Goal: Information Seeking & Learning: Check status

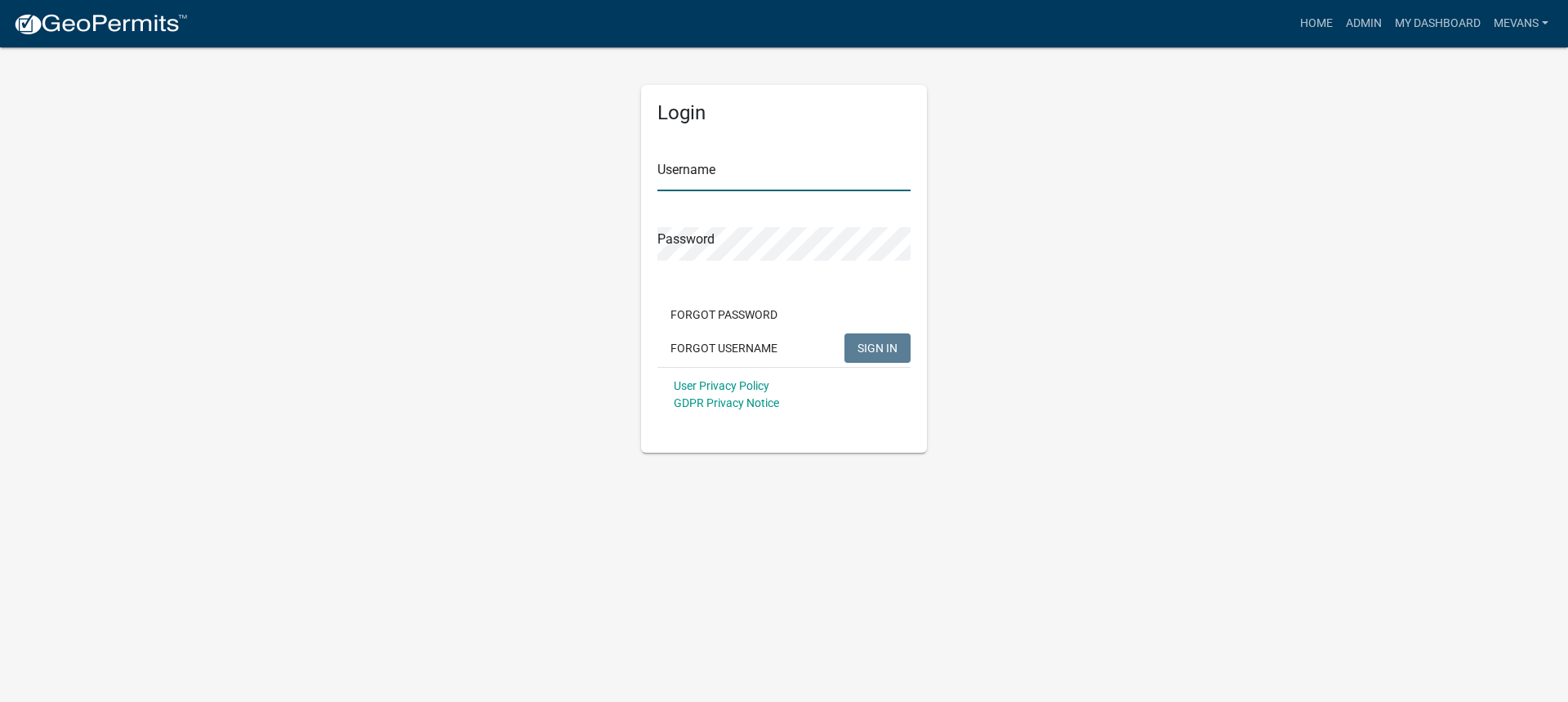
type input "Mevans"
click at [878, 351] on span "SIGN IN" at bounding box center [877, 347] width 40 height 13
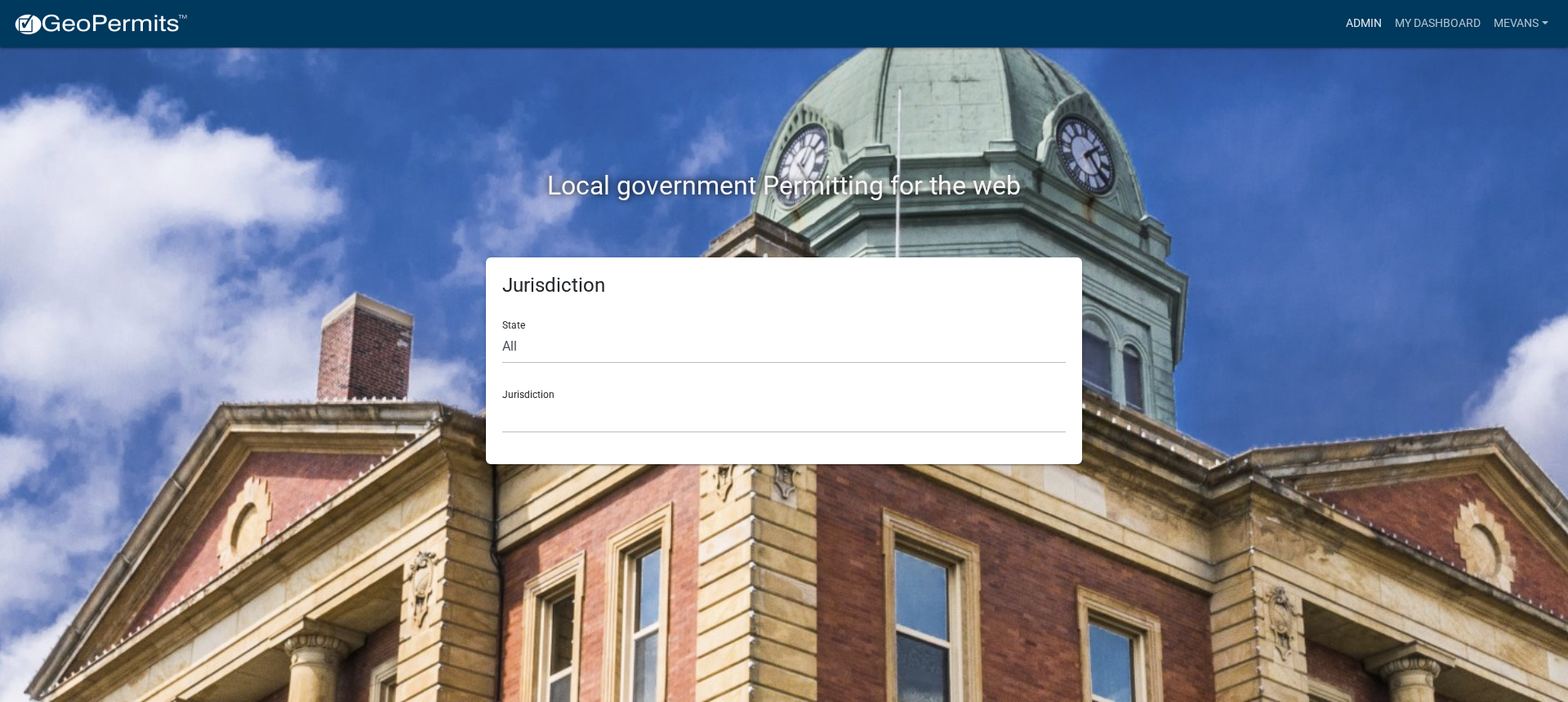
click at [1362, 20] on link "Admin" at bounding box center [1363, 24] width 49 height 31
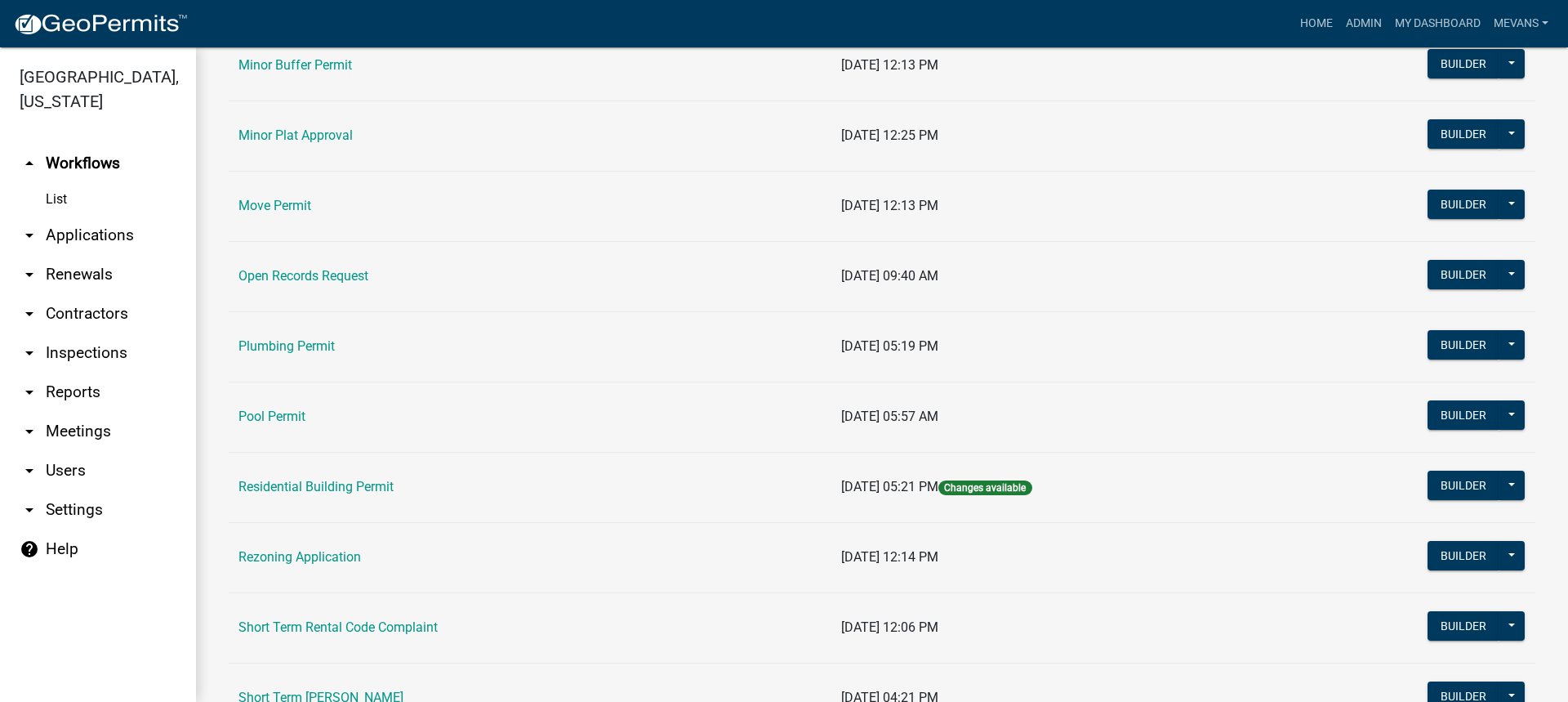
scroll to position [1798, 0]
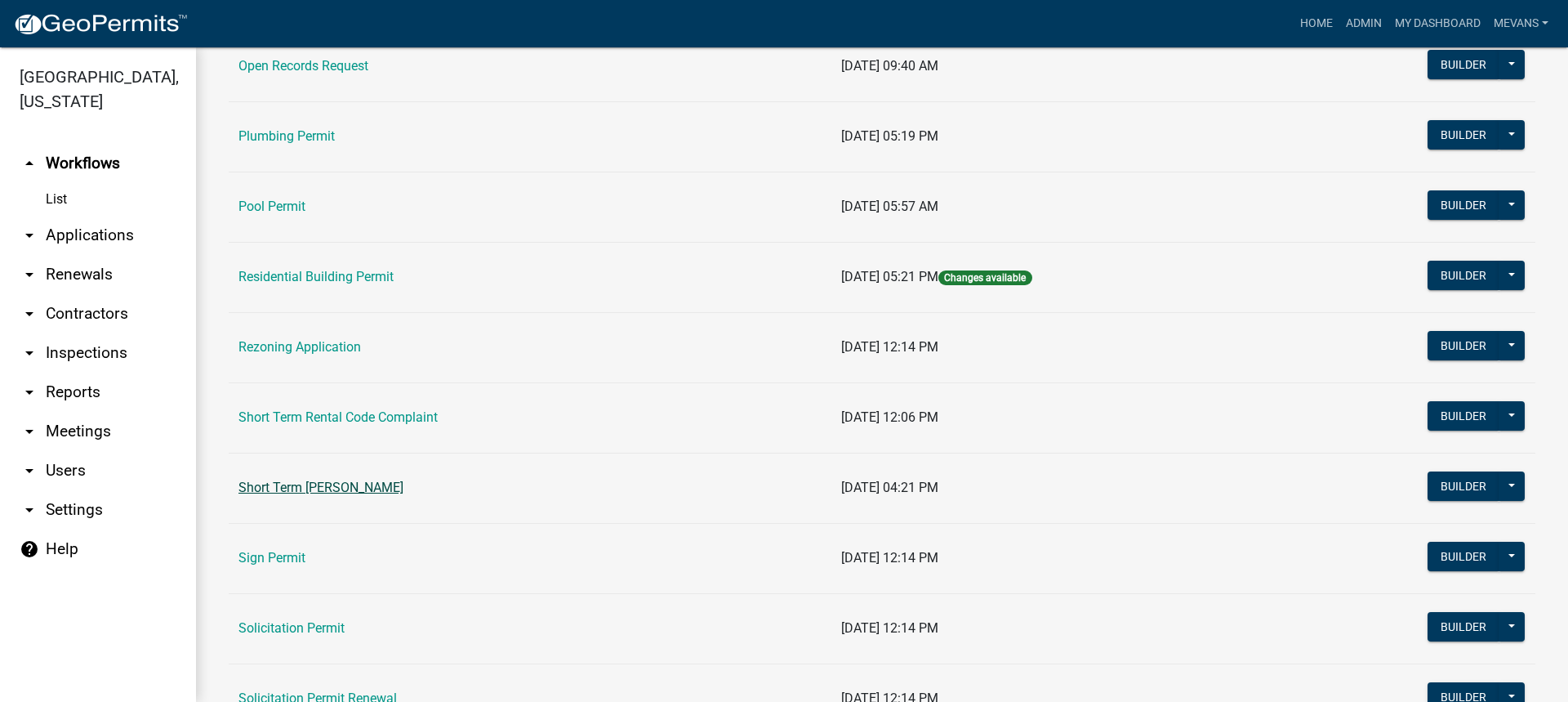
click at [343, 488] on link "Short Term [PERSON_NAME]" at bounding box center [320, 488] width 165 height 15
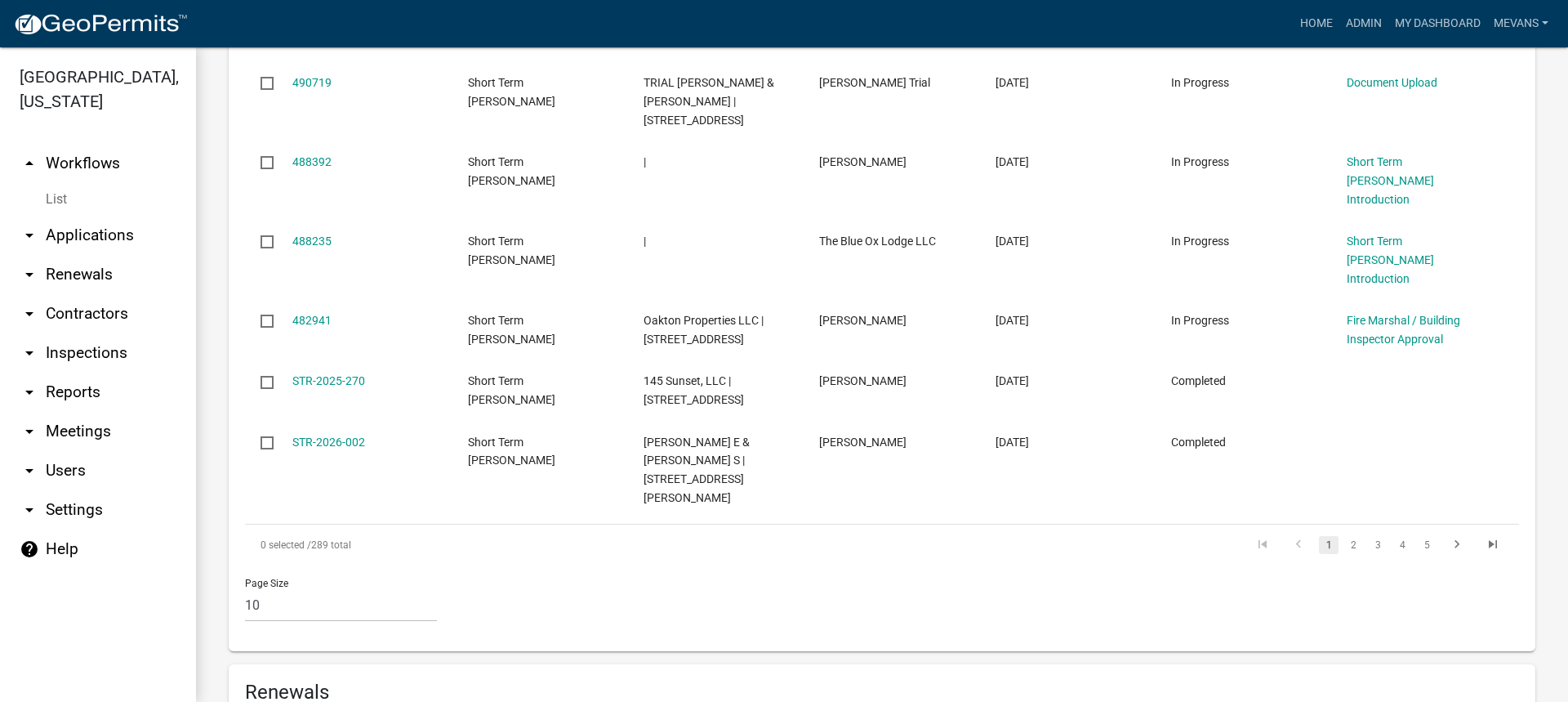
scroll to position [1307, 0]
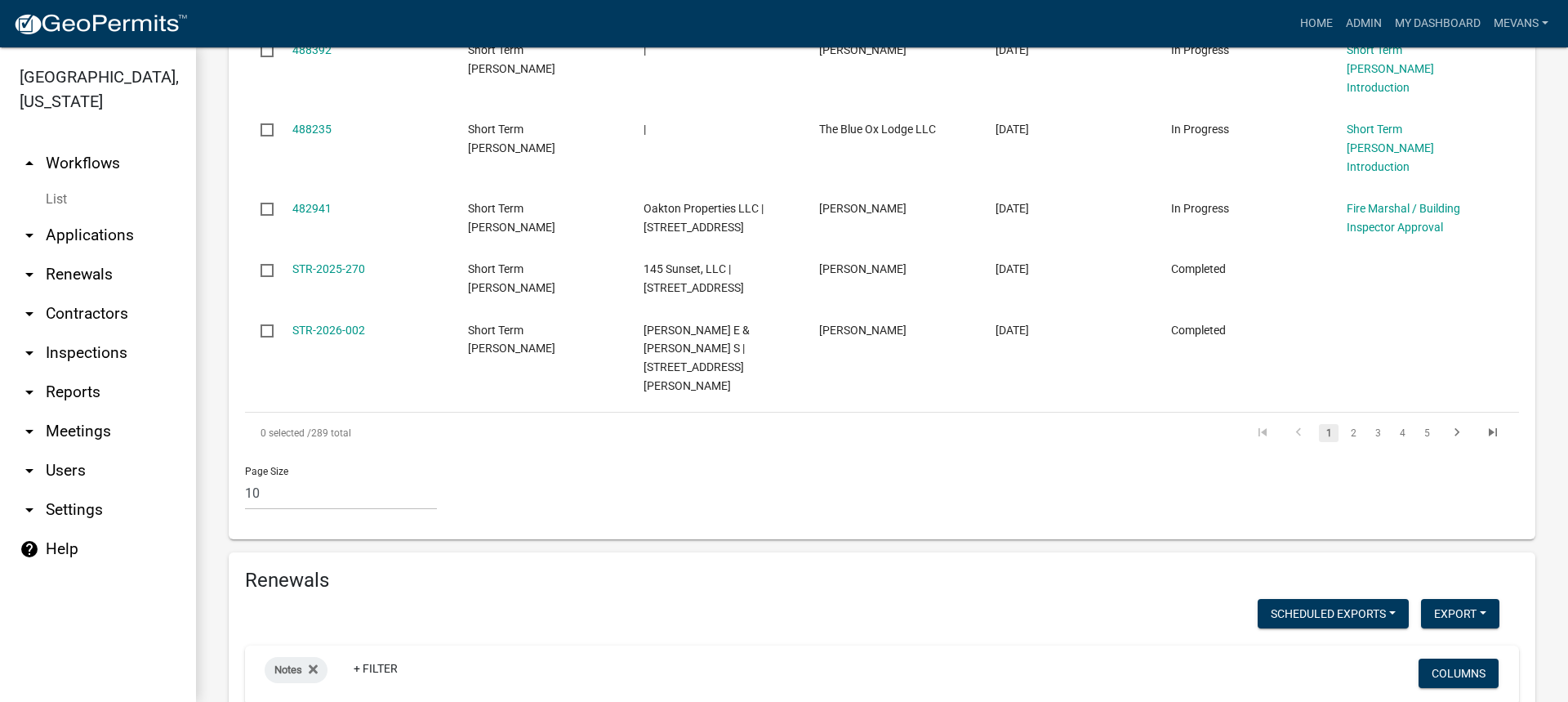
drag, startPoint x: 306, startPoint y: 634, endPoint x: 319, endPoint y: 645, distance: 17.0
type input "harmony bay"
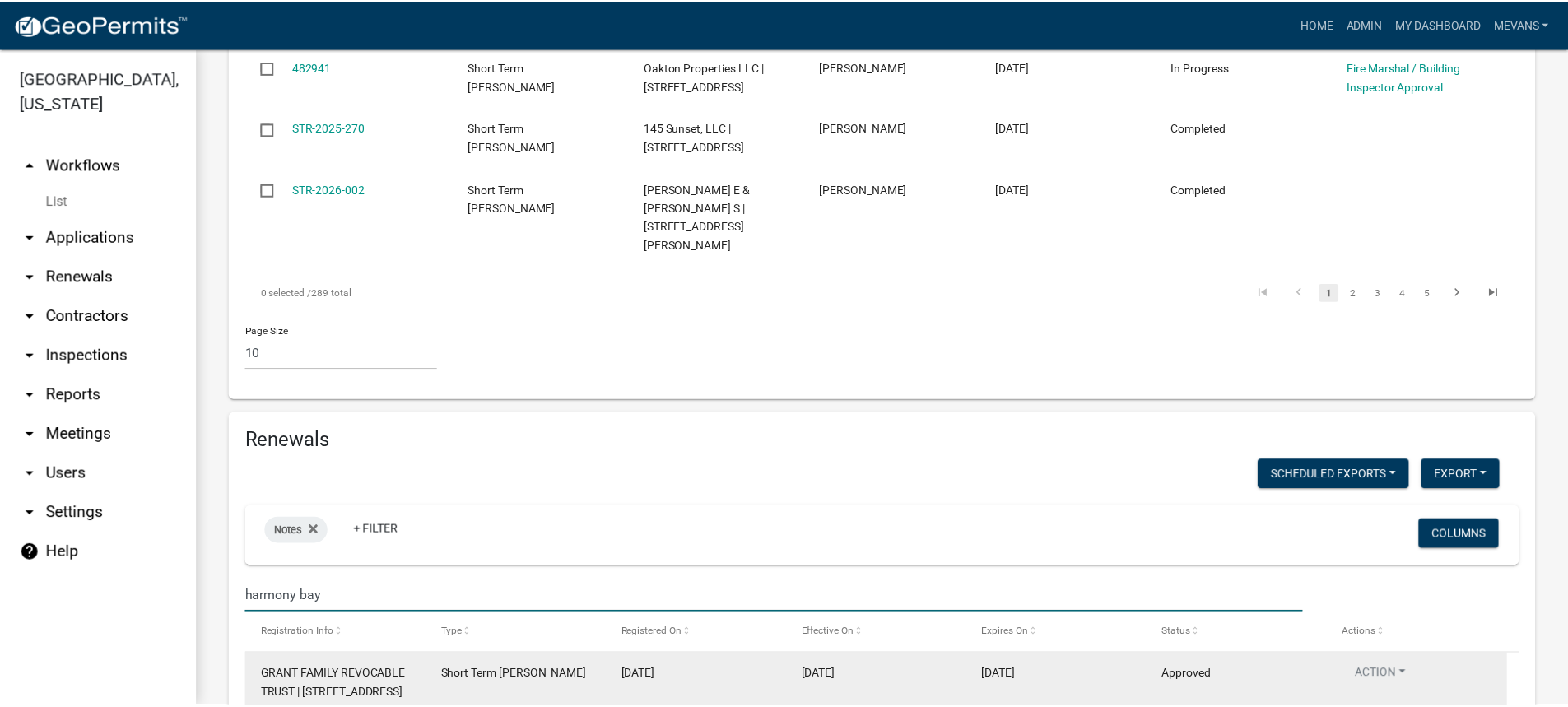
scroll to position [1552, 0]
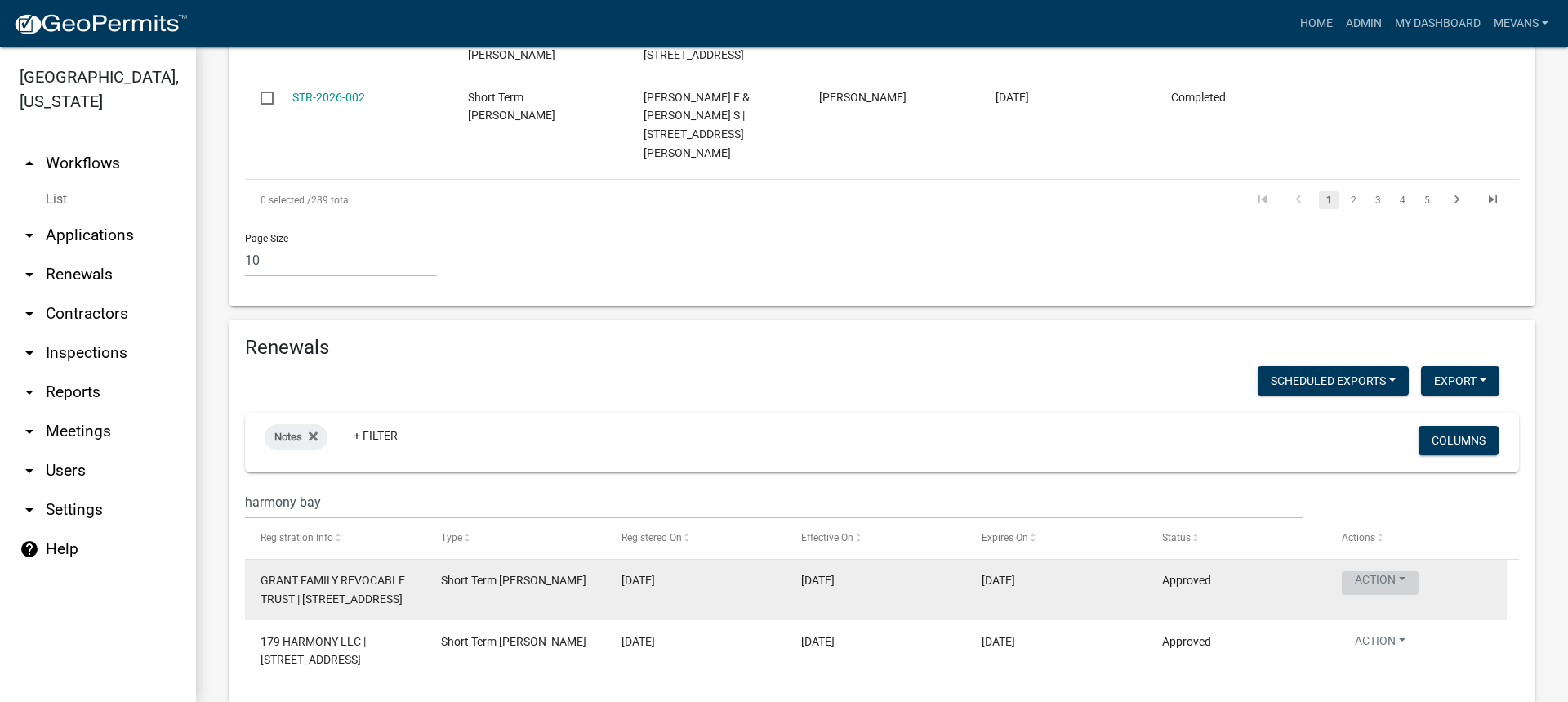
click at [1379, 571] on button "Action" at bounding box center [1380, 583] width 77 height 24
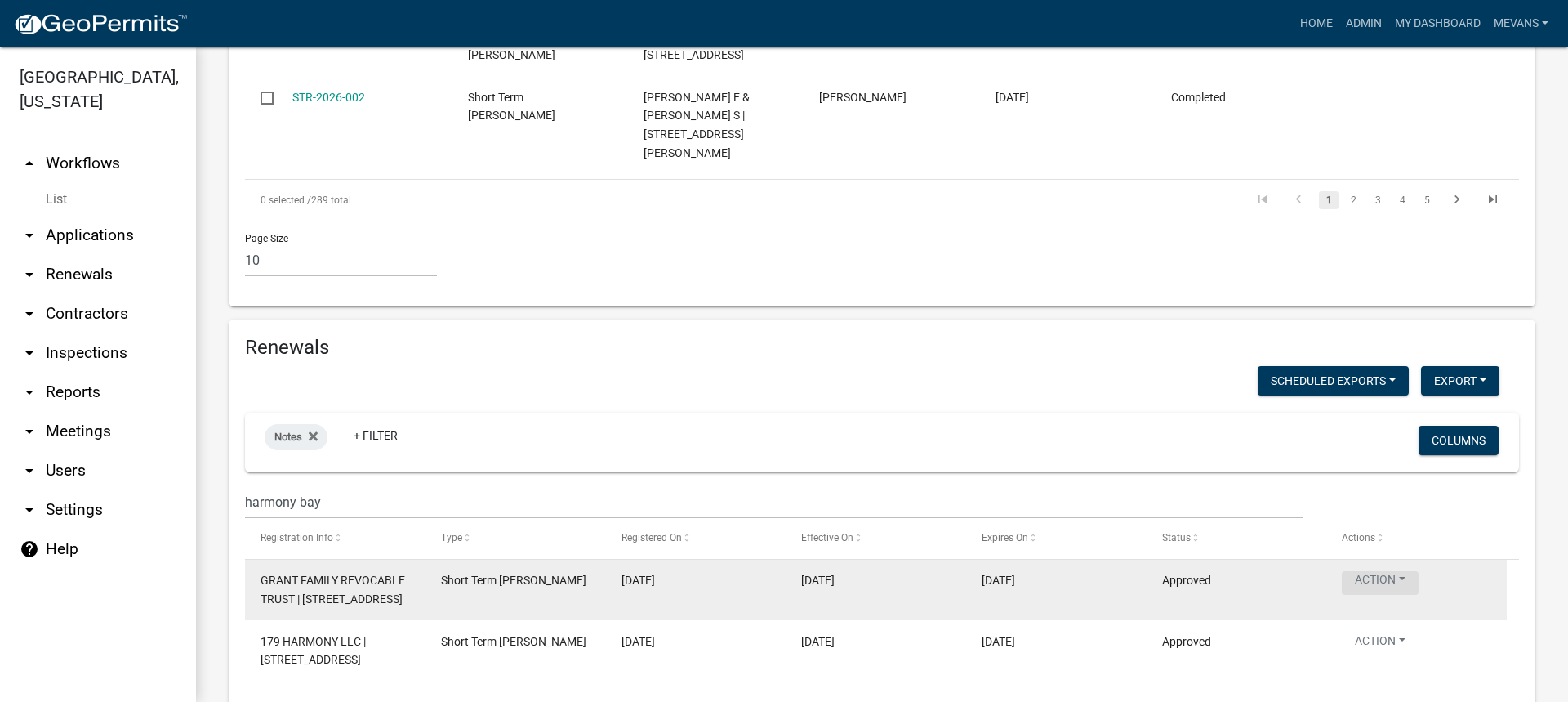
click at [1389, 571] on button "Action" at bounding box center [1380, 583] width 77 height 24
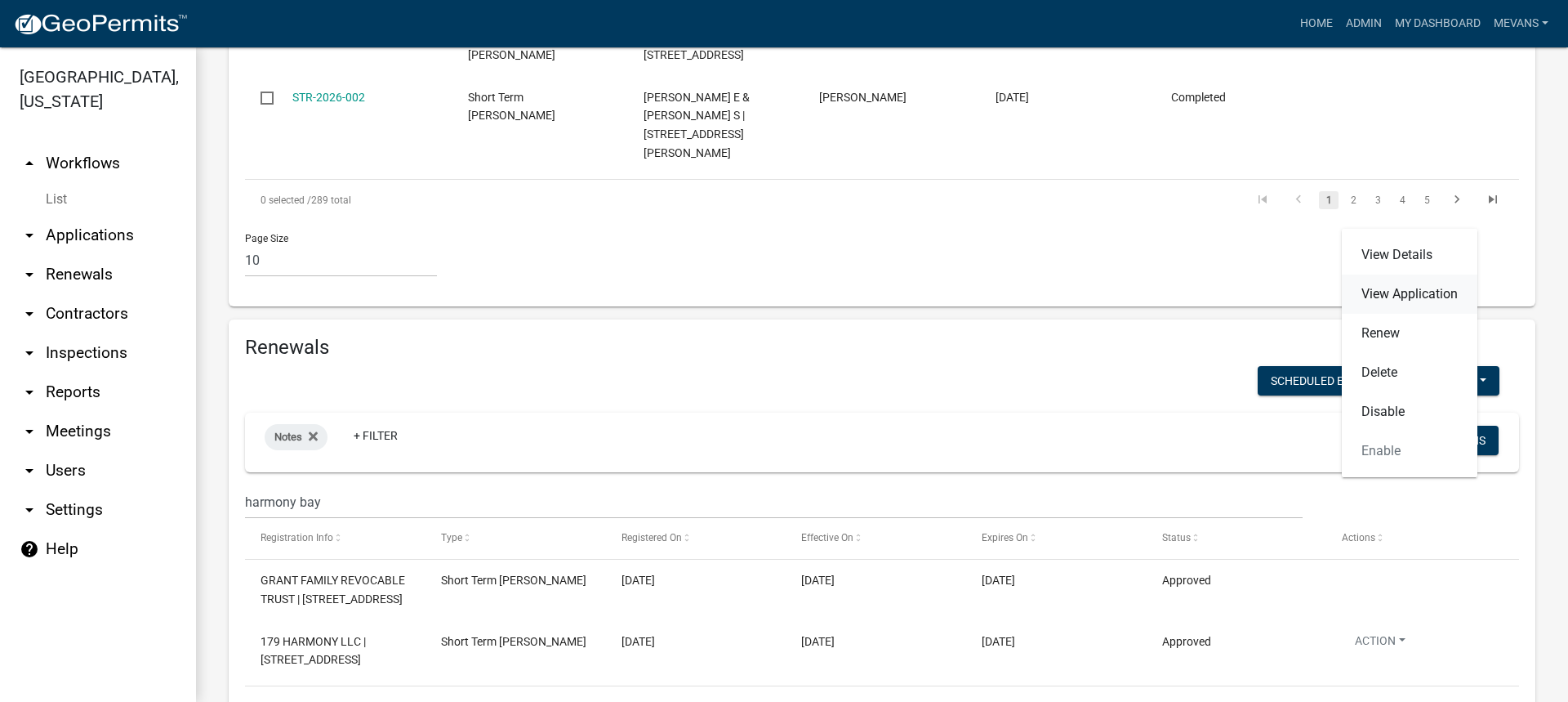
click at [1413, 296] on link "View Application" at bounding box center [1409, 295] width 136 height 39
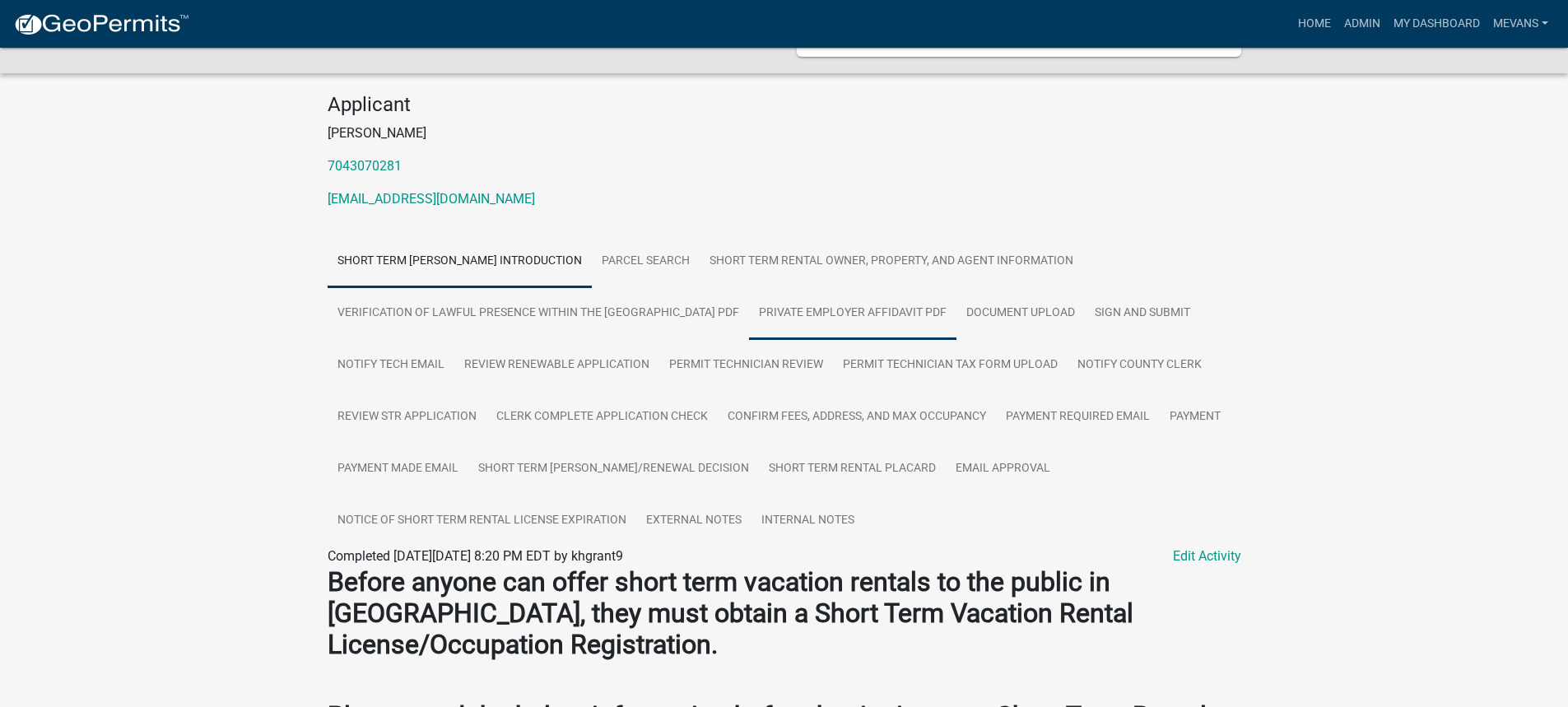
scroll to position [164, 0]
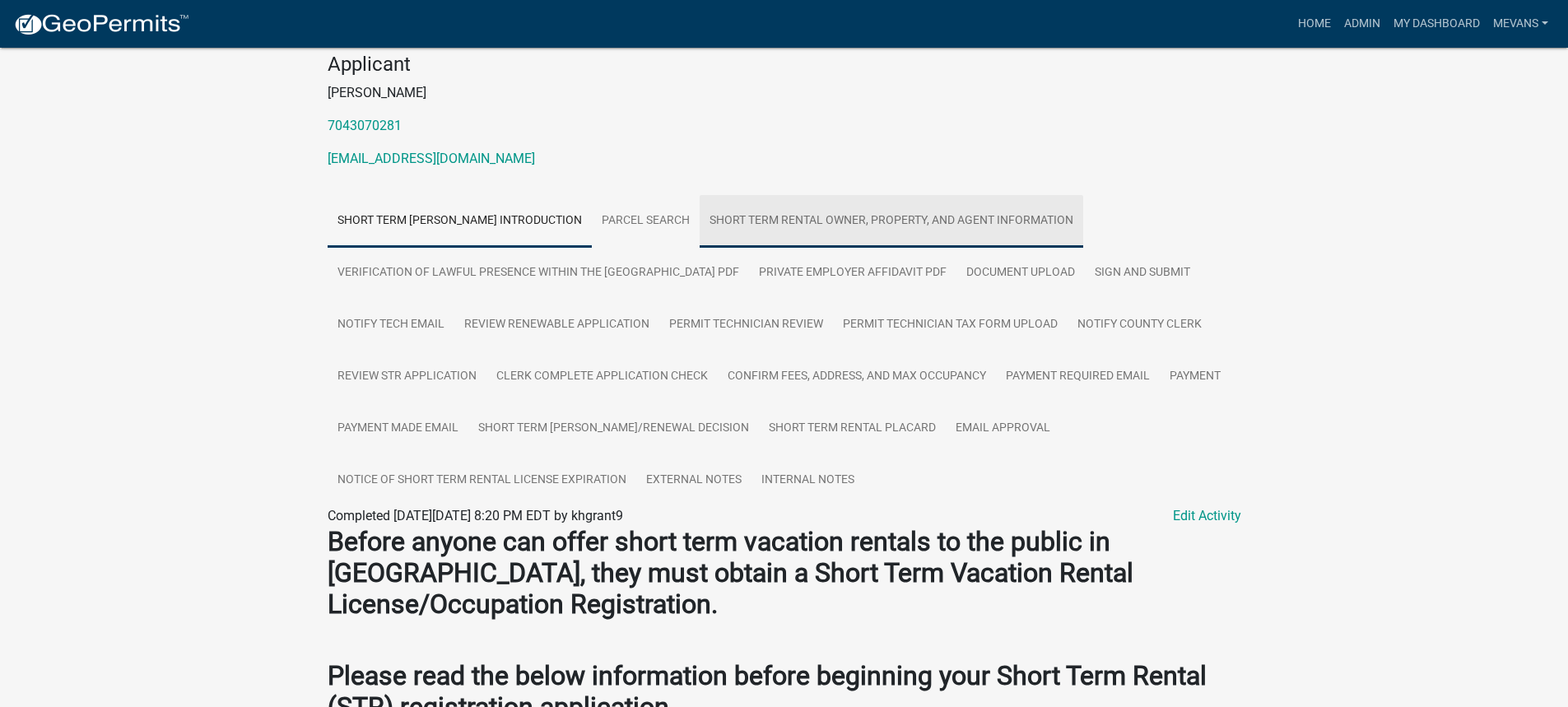
click at [818, 216] on link "Short Term Rental Owner, Property, and Agent Information" at bounding box center [891, 221] width 384 height 52
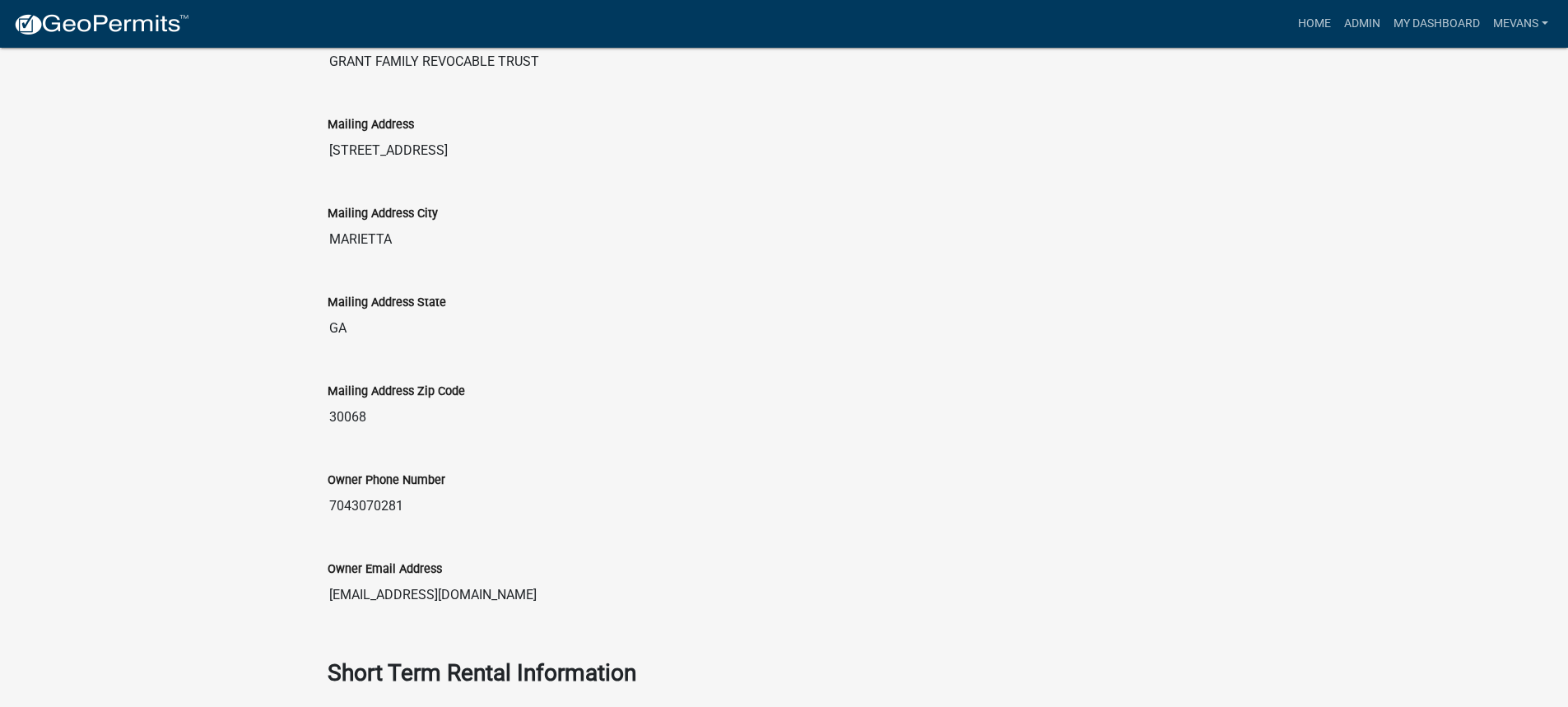
scroll to position [493, 0]
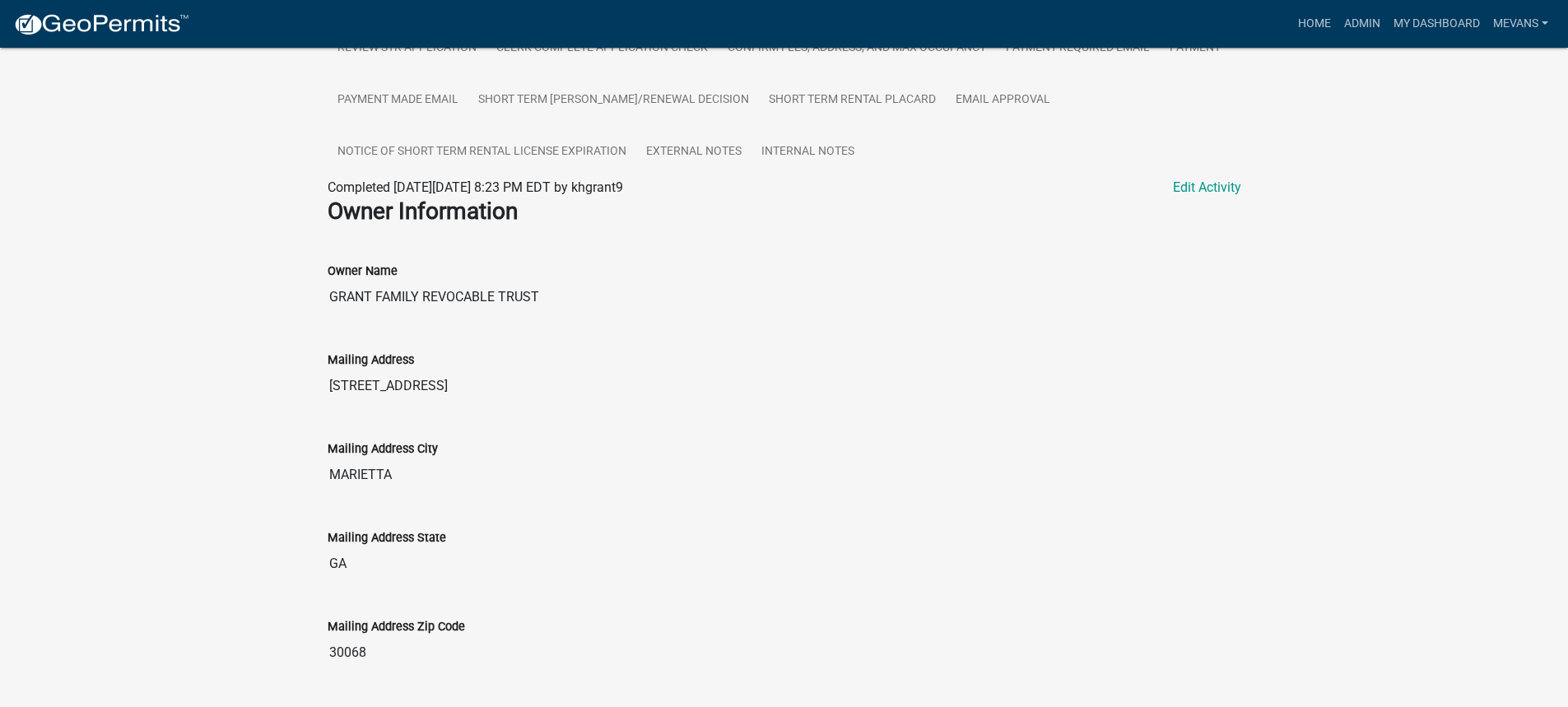
drag, startPoint x: 543, startPoint y: 293, endPoint x: 306, endPoint y: 297, distance: 237.0
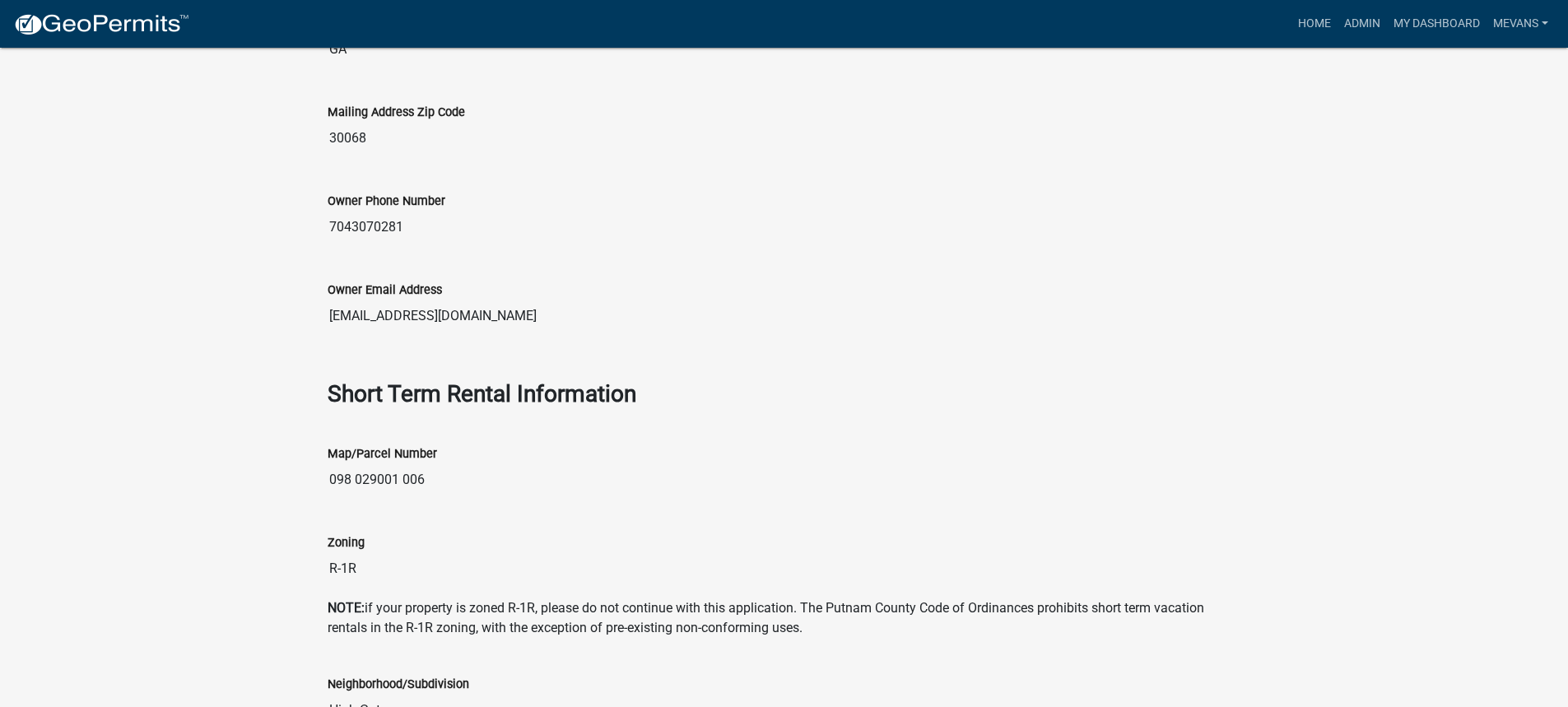
scroll to position [905, 0]
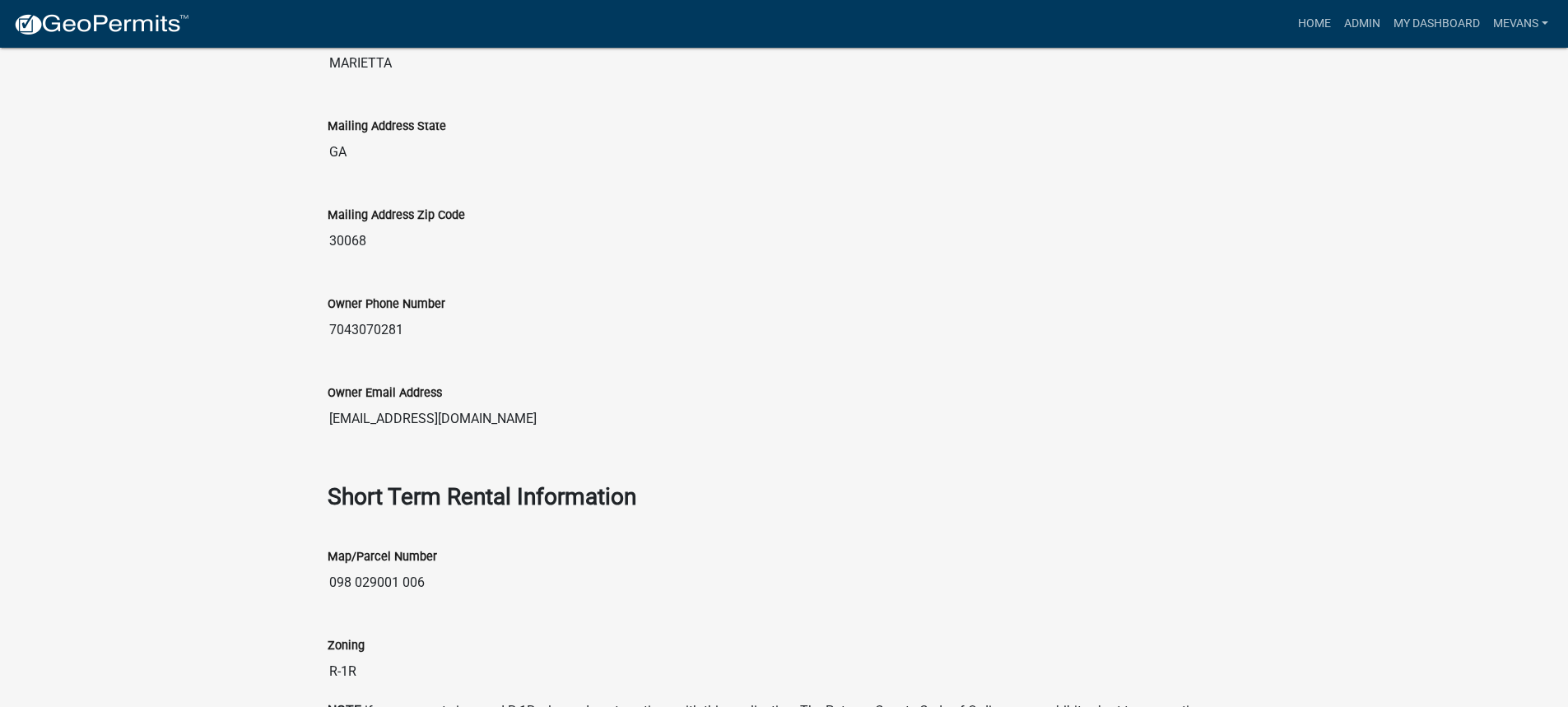
drag, startPoint x: 426, startPoint y: 327, endPoint x: 308, endPoint y: 337, distance: 118.4
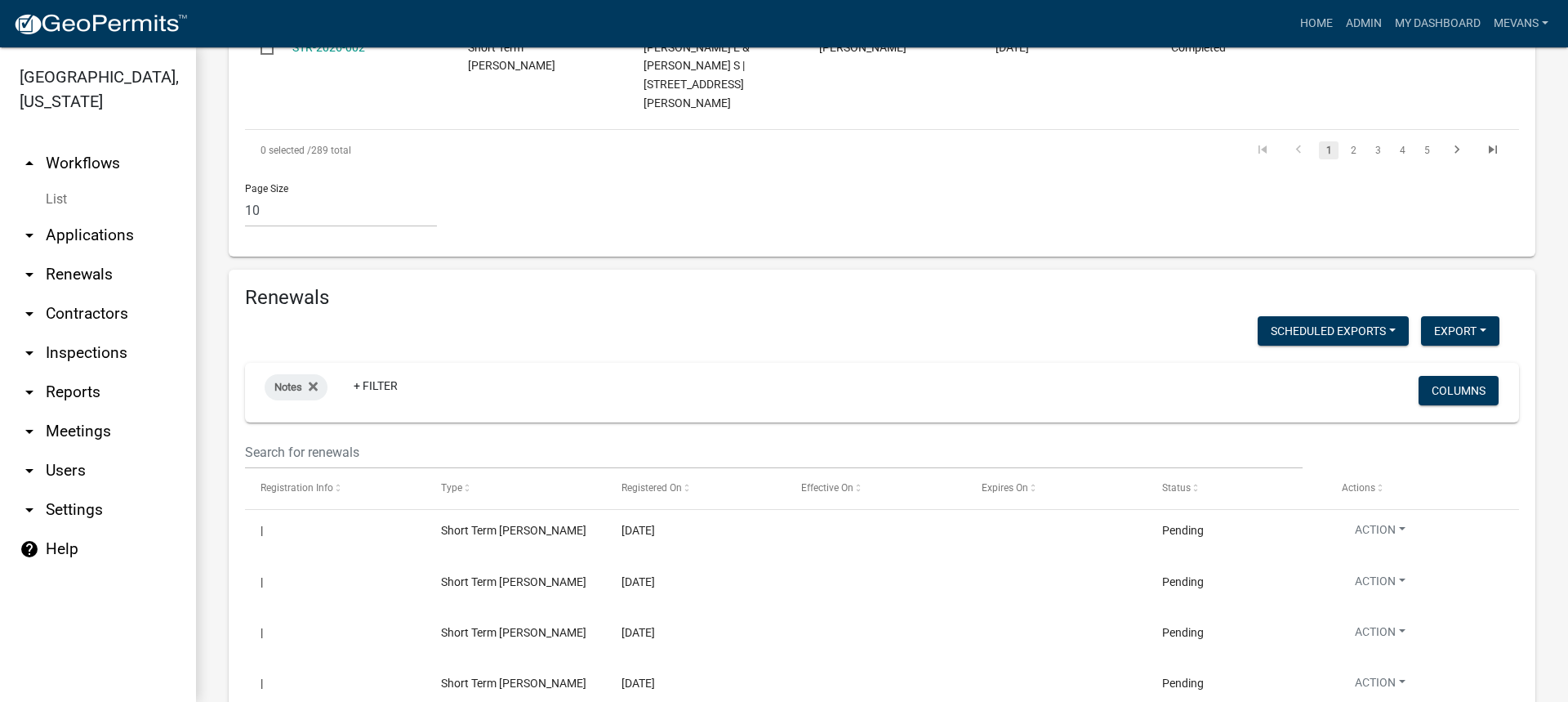
scroll to position [1553, 0]
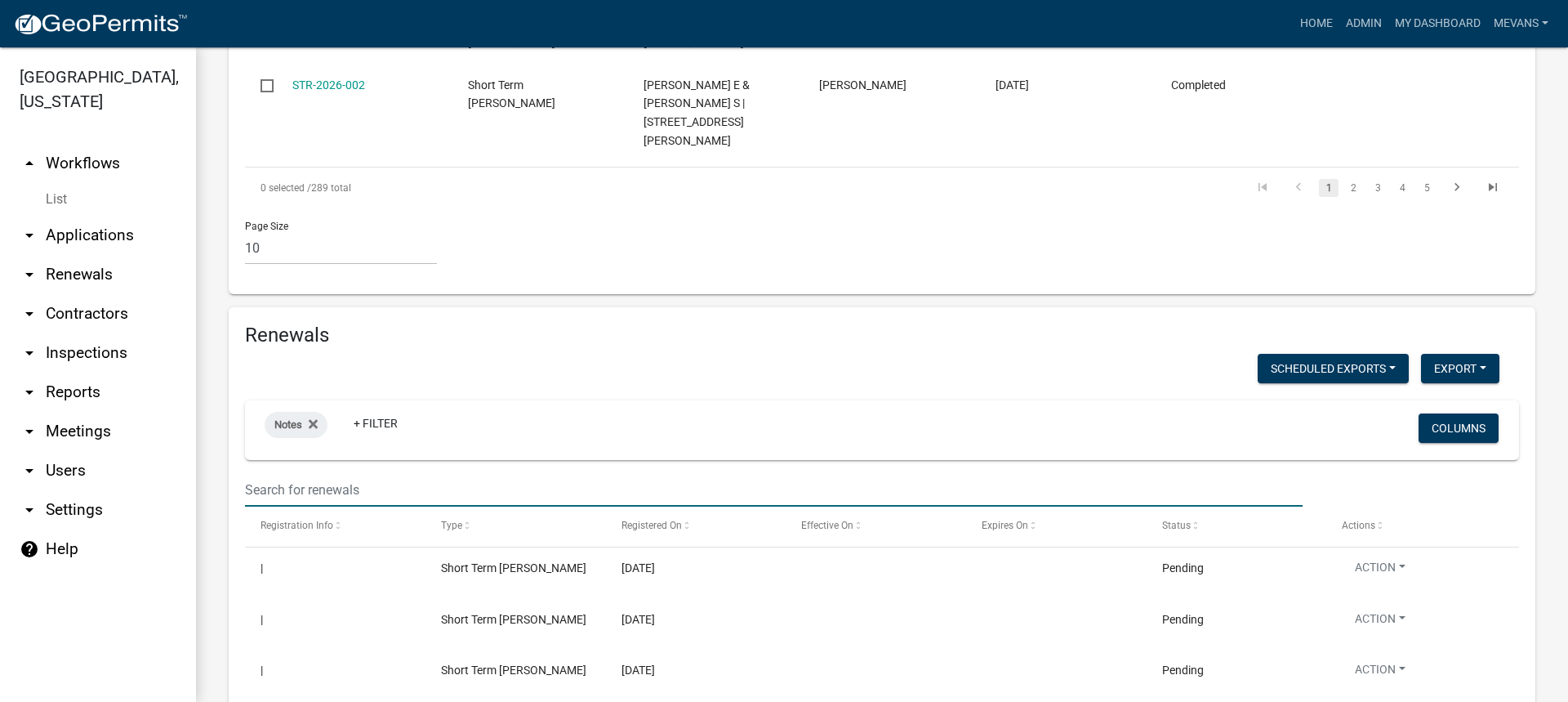
click at [286, 473] on input "text" at bounding box center [773, 489] width 1058 height 33
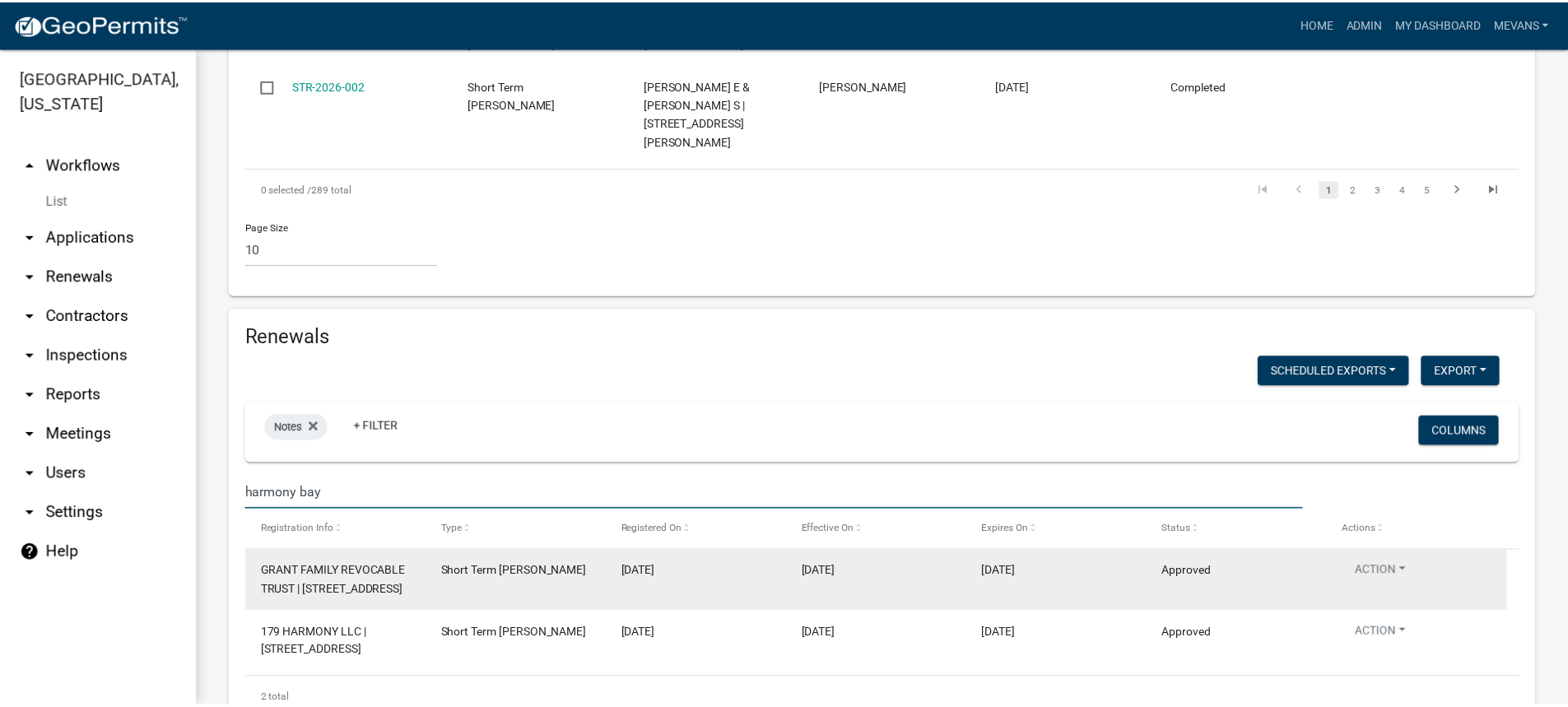
scroll to position [1552, 0]
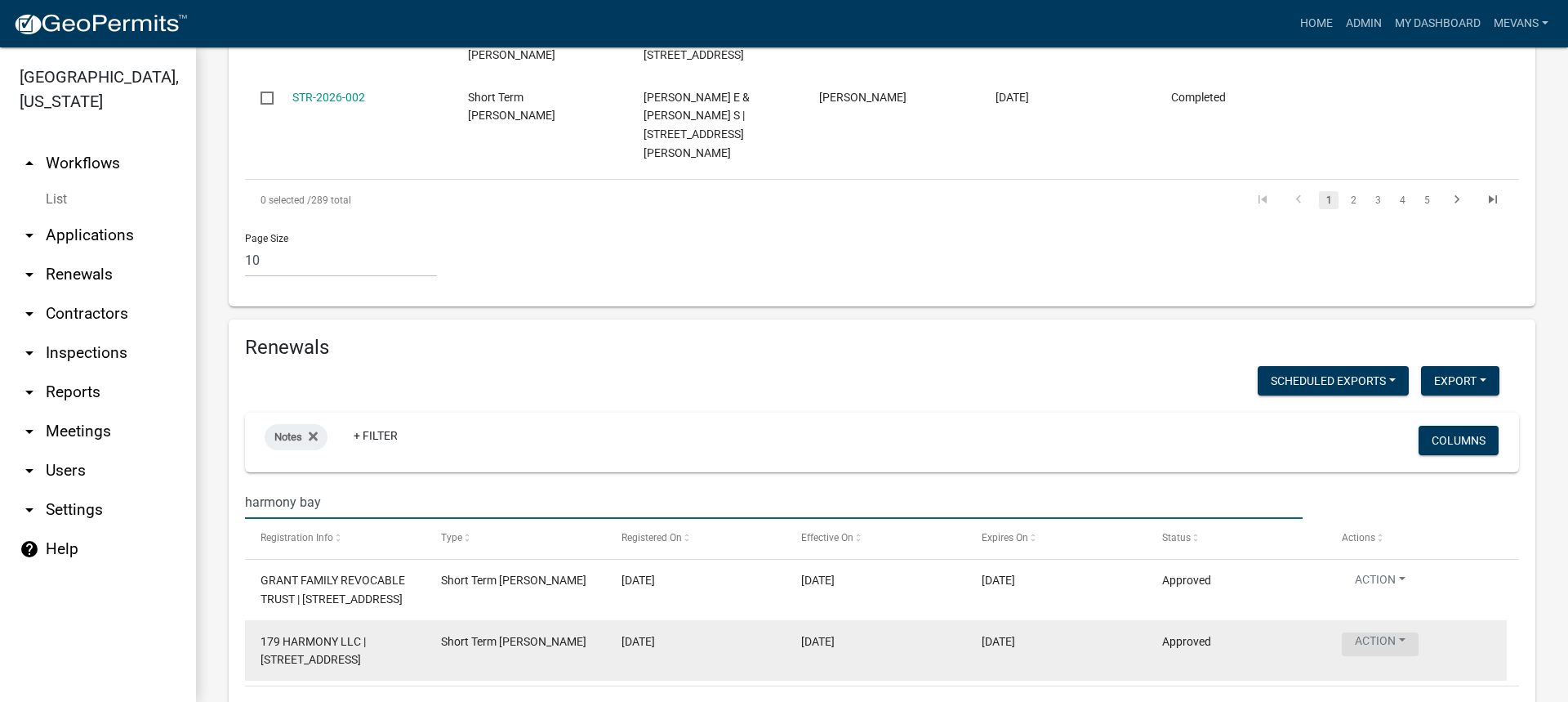
type input "harmony bay"
click at [1363, 633] on button "Action" at bounding box center [1380, 645] width 77 height 24
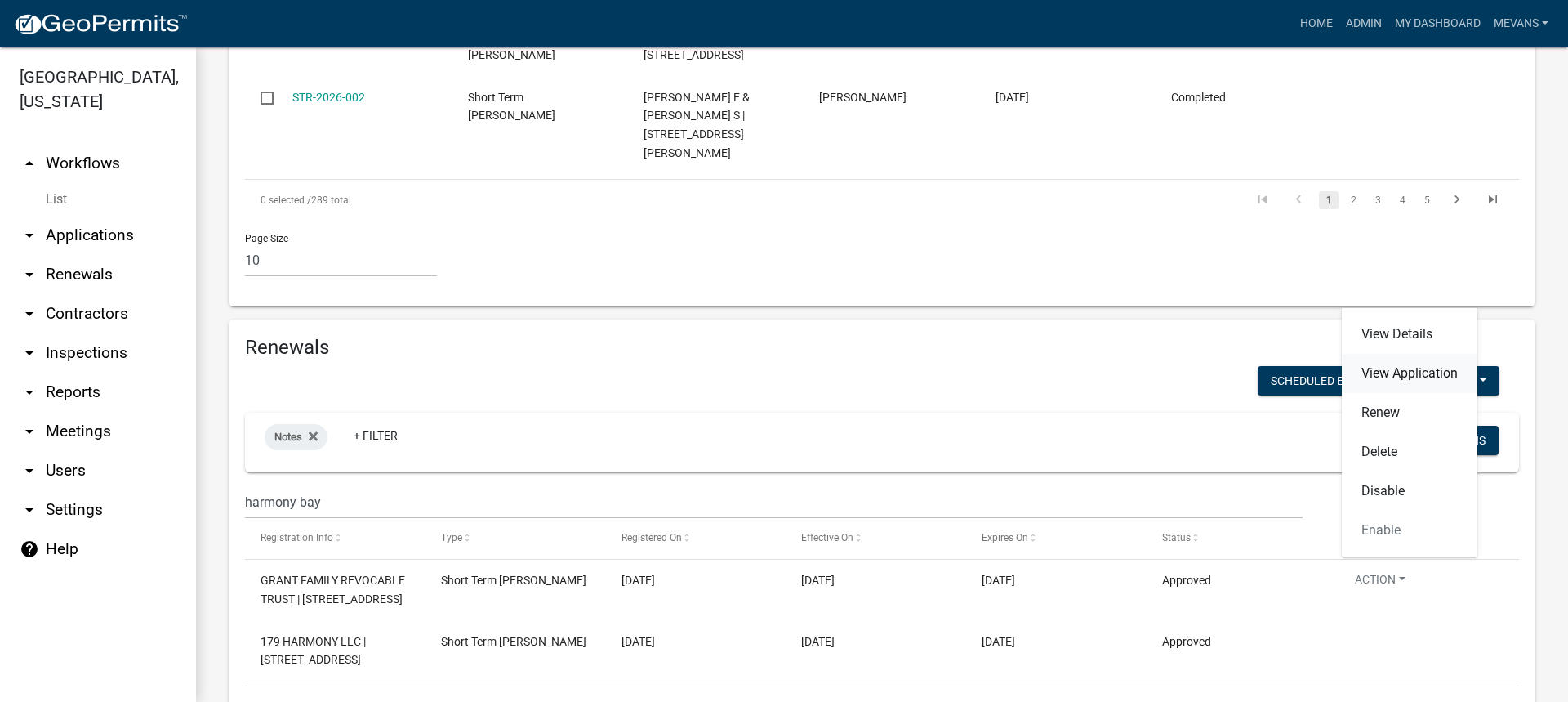
click at [1439, 370] on link "View Application" at bounding box center [1409, 373] width 136 height 39
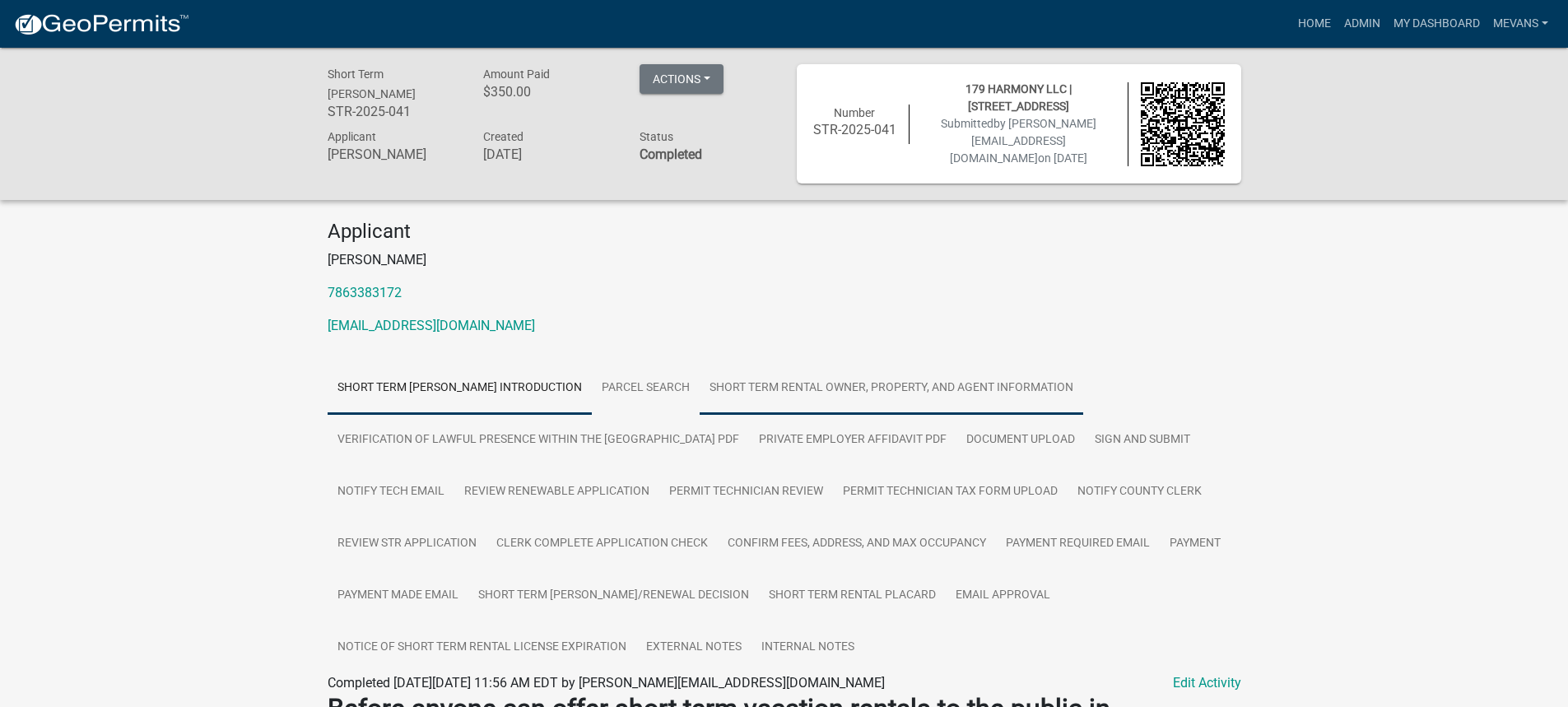
click at [965, 377] on link "Short Term Rental Owner, Property, and Agent Information" at bounding box center [891, 388] width 384 height 52
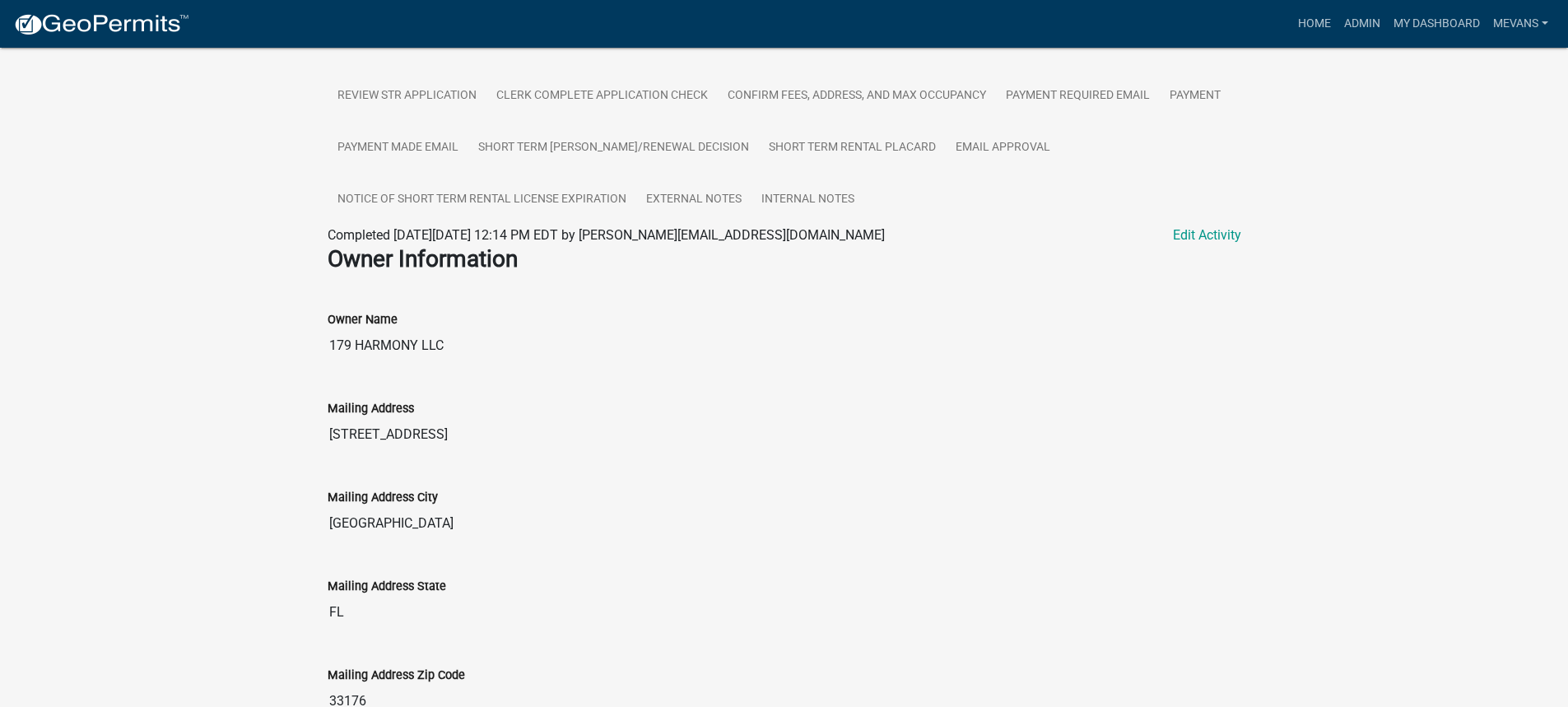
scroll to position [411, 0]
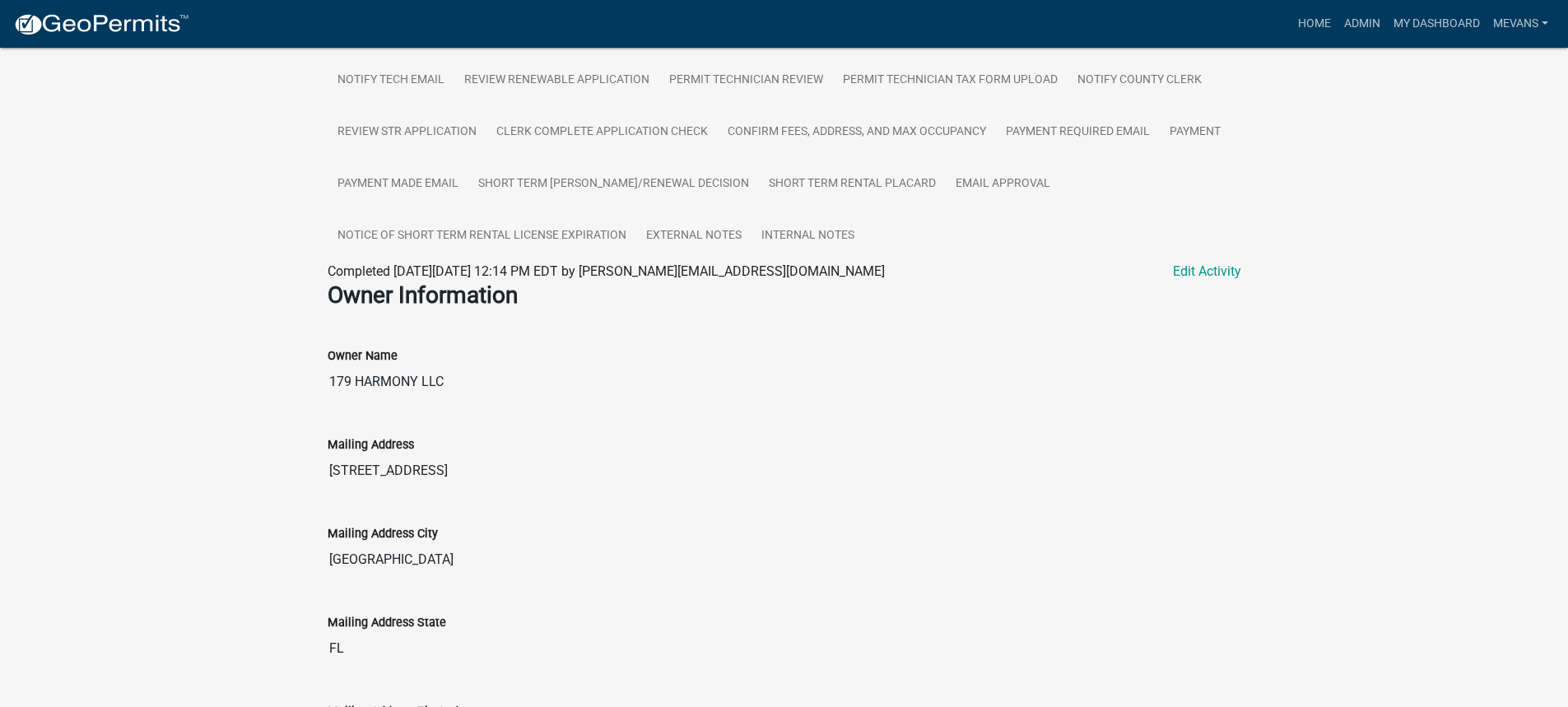
drag, startPoint x: 447, startPoint y: 387, endPoint x: 300, endPoint y: 387, distance: 147.0
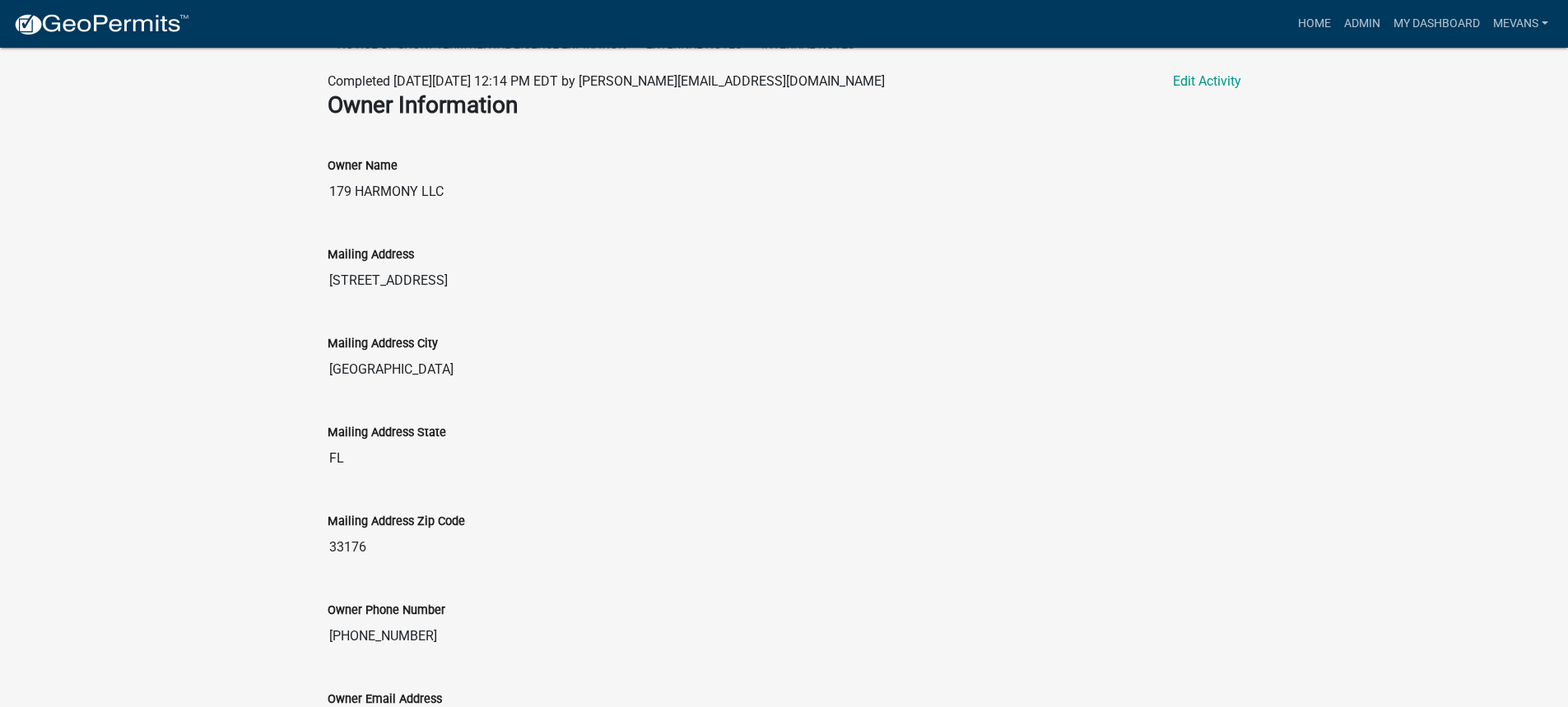
scroll to position [987, 0]
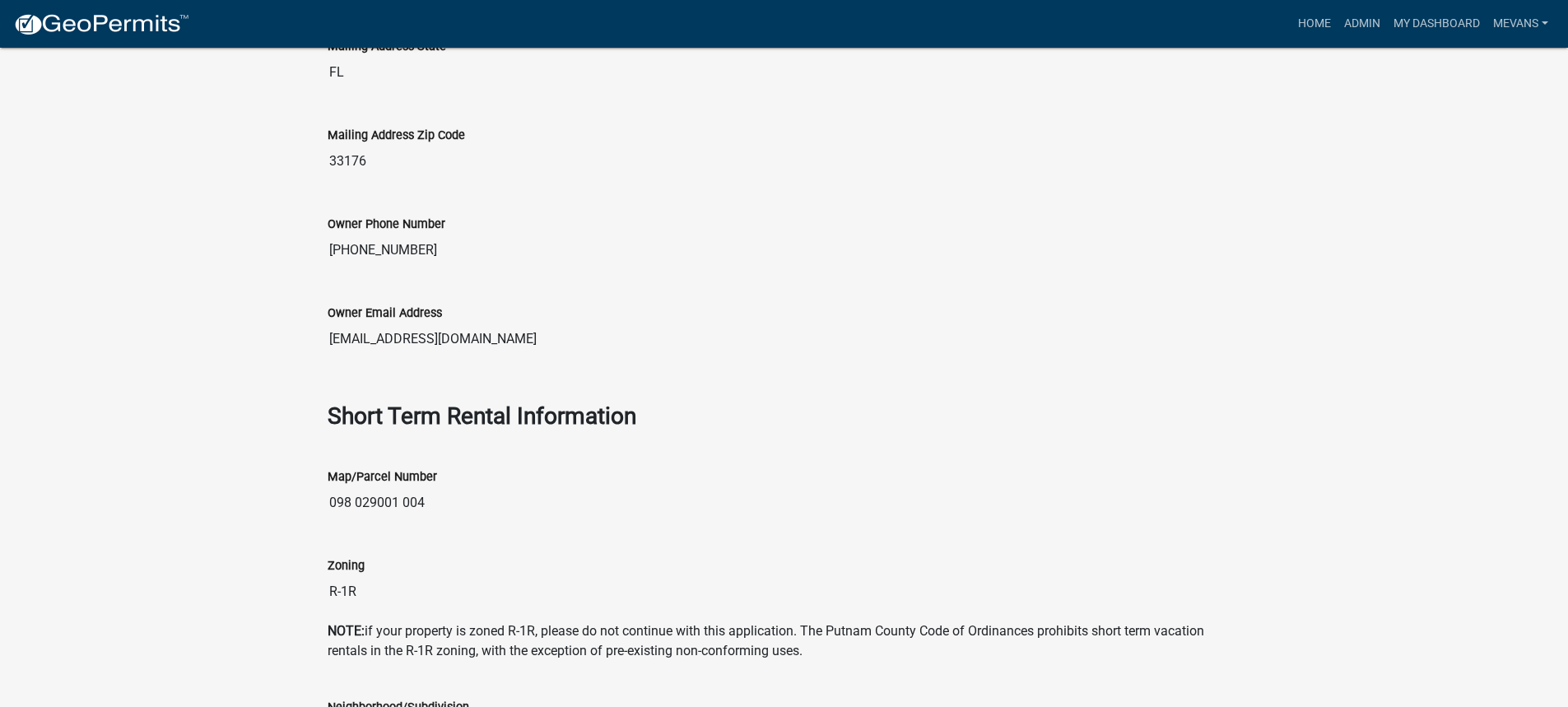
drag, startPoint x: 414, startPoint y: 244, endPoint x: 263, endPoint y: 264, distance: 152.3
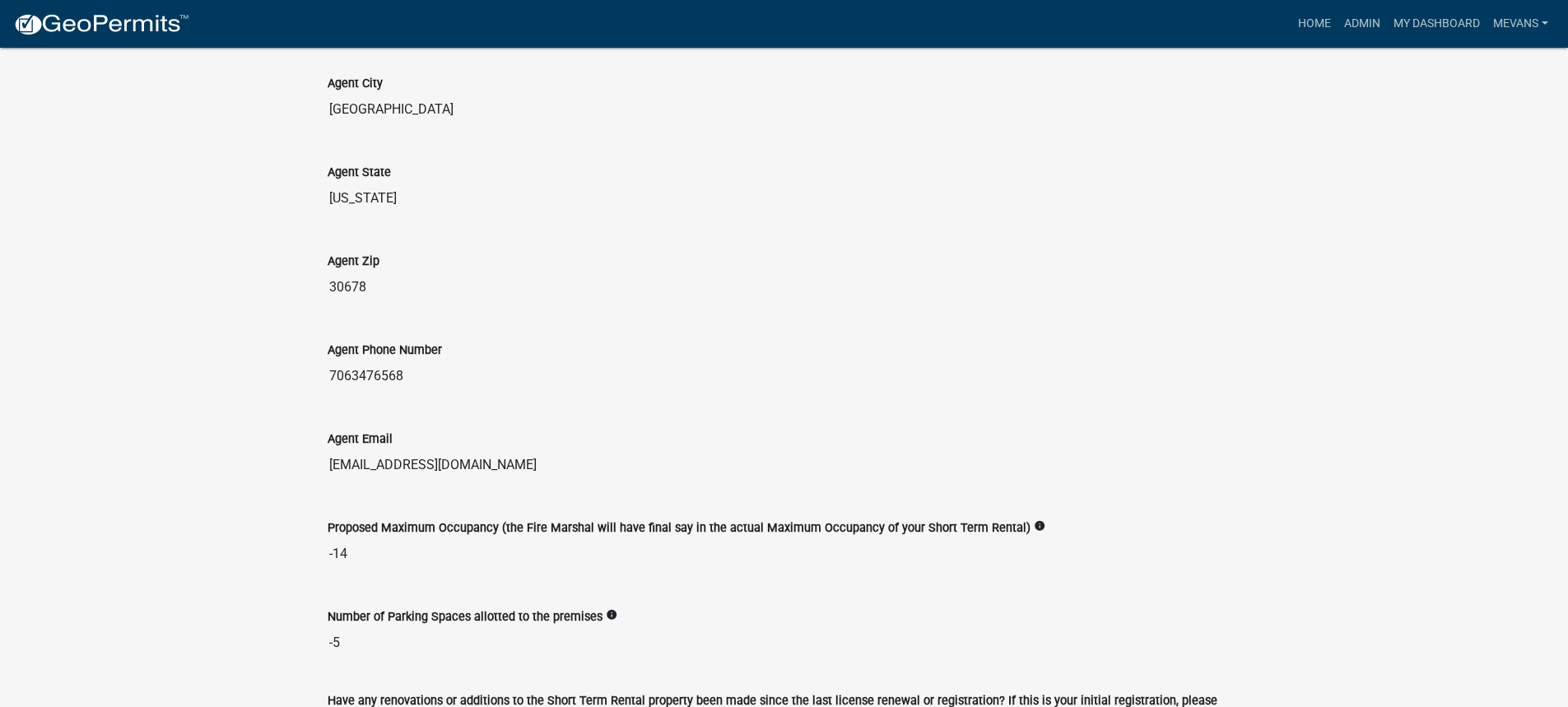
scroll to position [3046, 0]
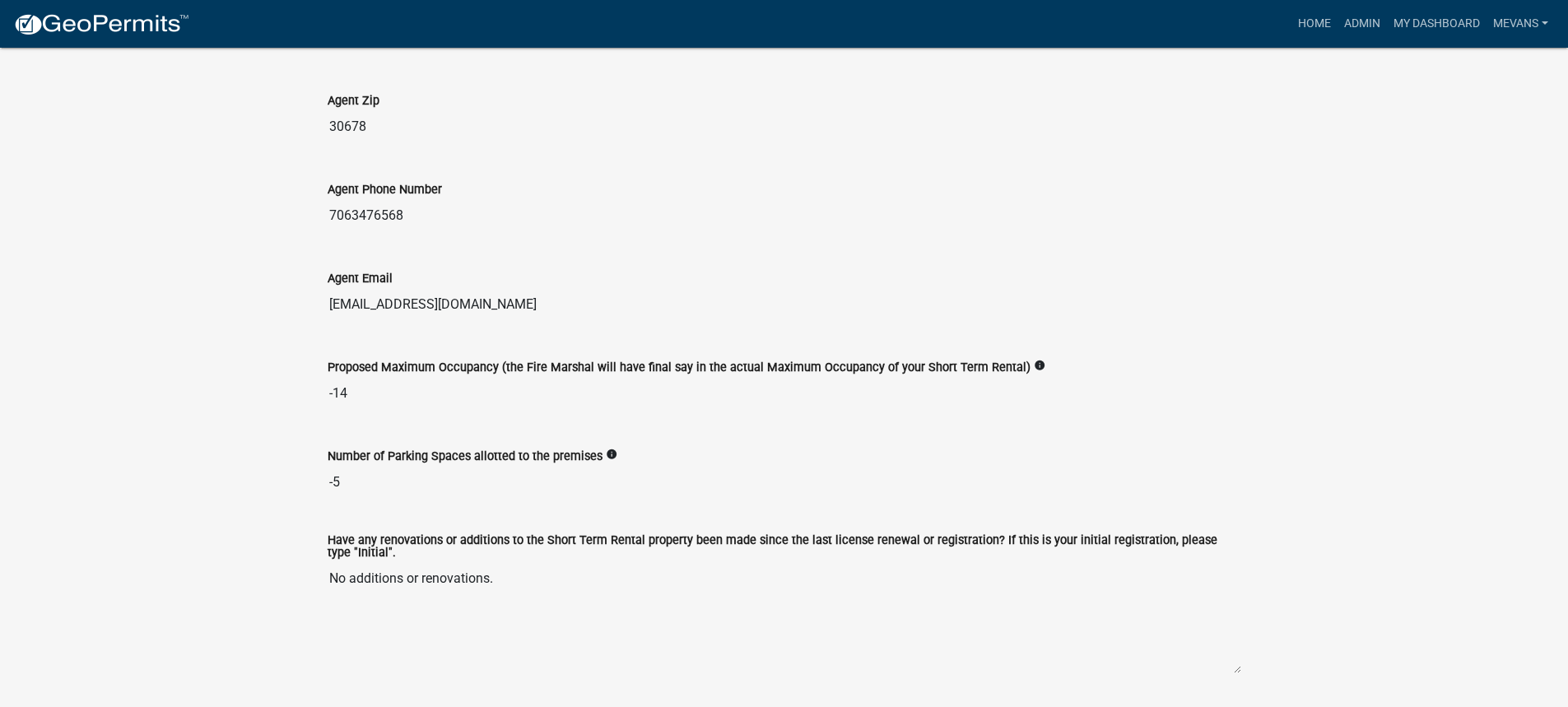
click at [335, 392] on input "-14" at bounding box center [784, 393] width 913 height 33
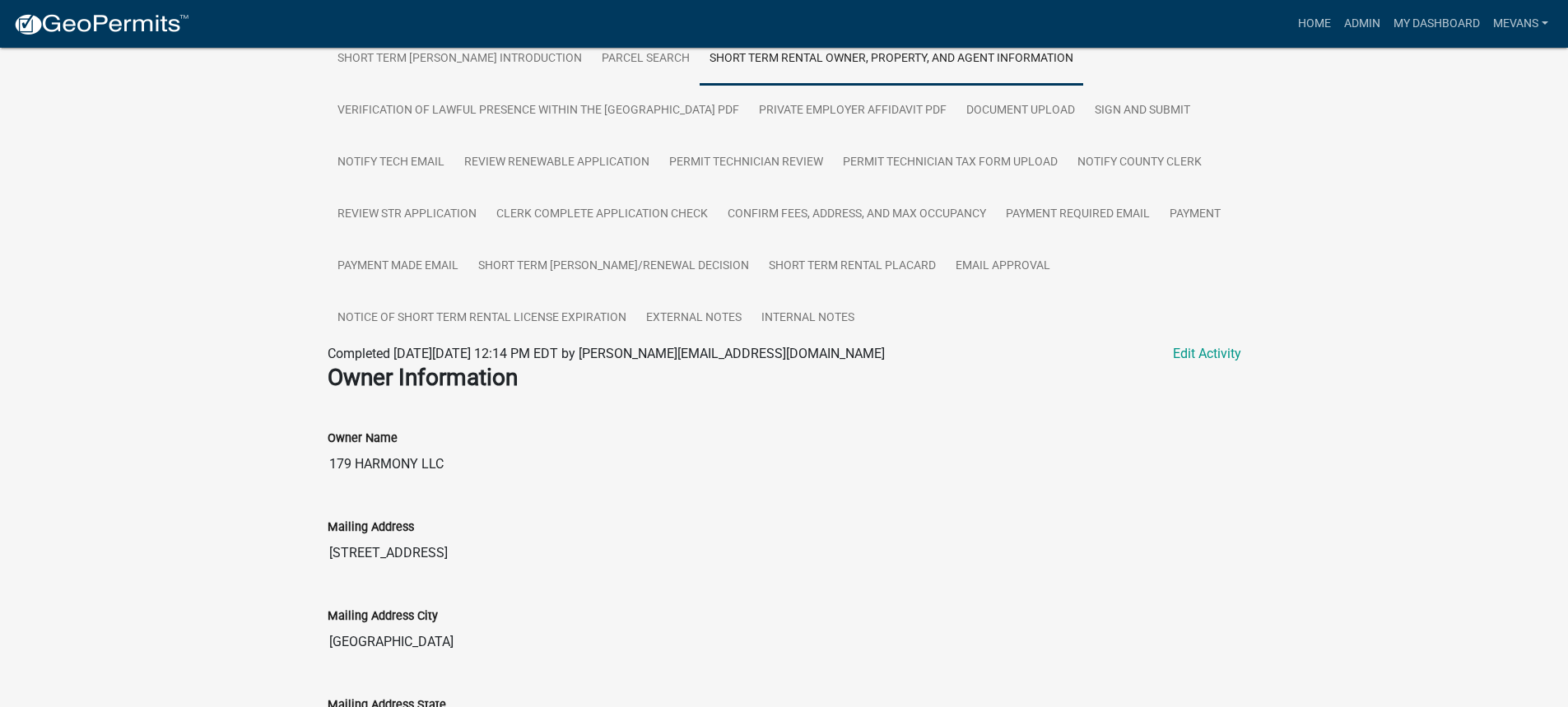
scroll to position [0, 0]
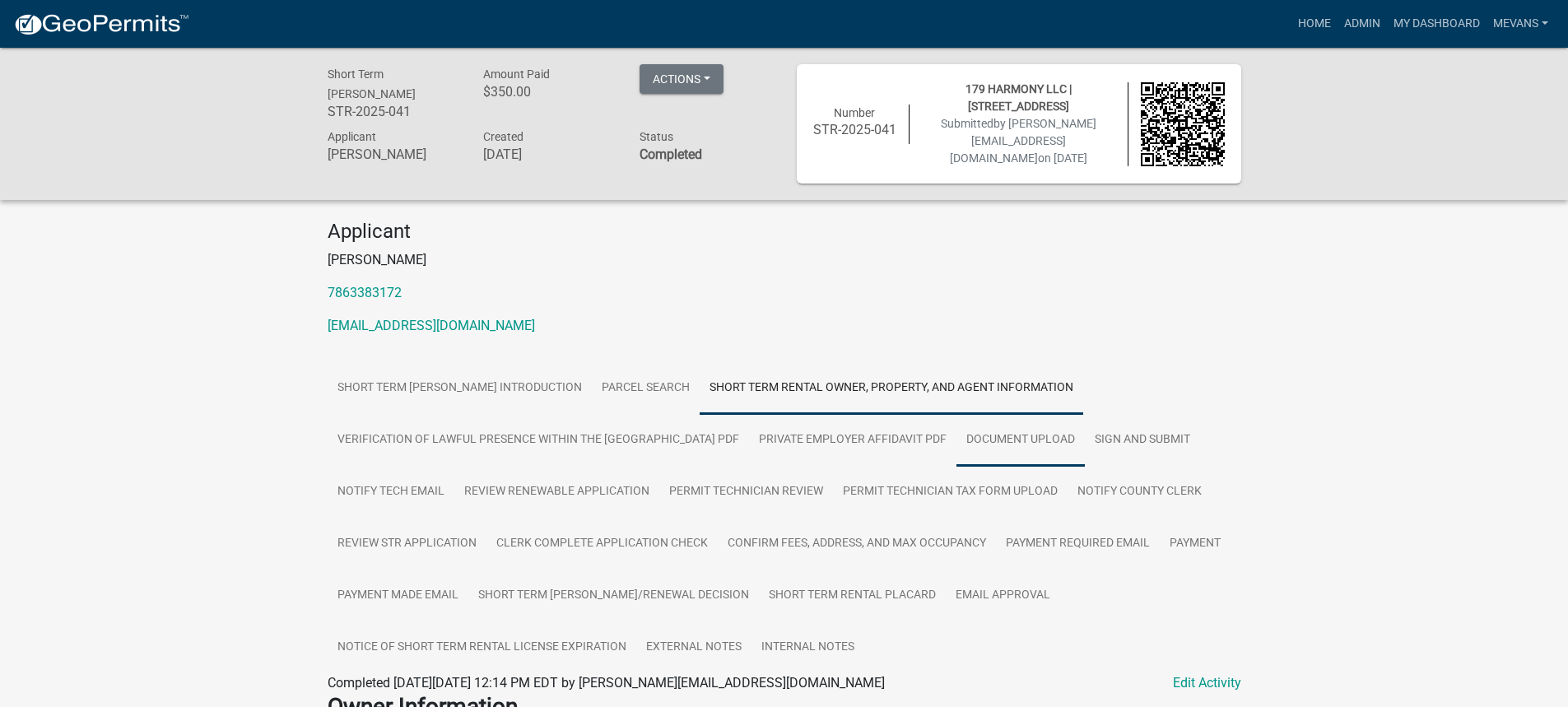
click at [973, 433] on link "Document Upload" at bounding box center [1020, 440] width 128 height 52
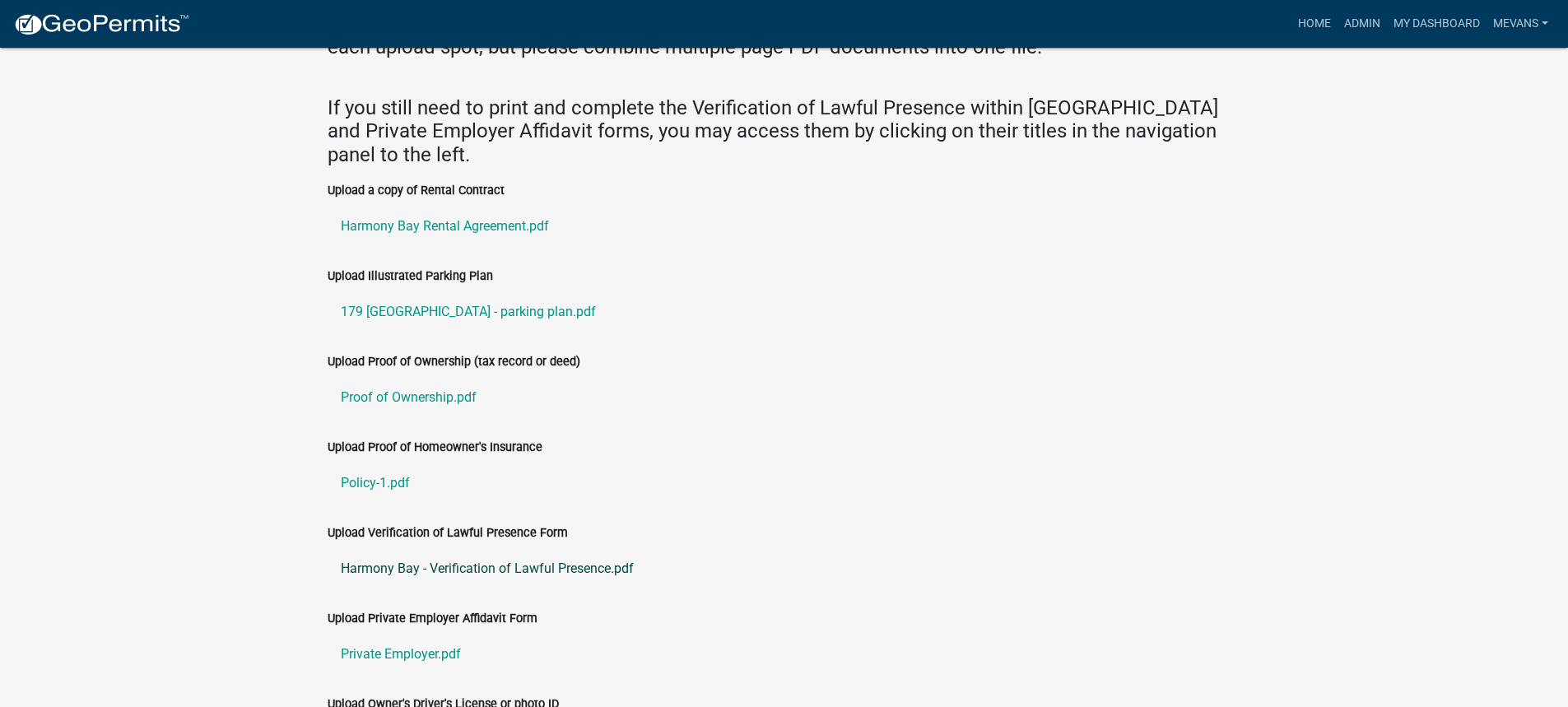
scroll to position [823, 0]
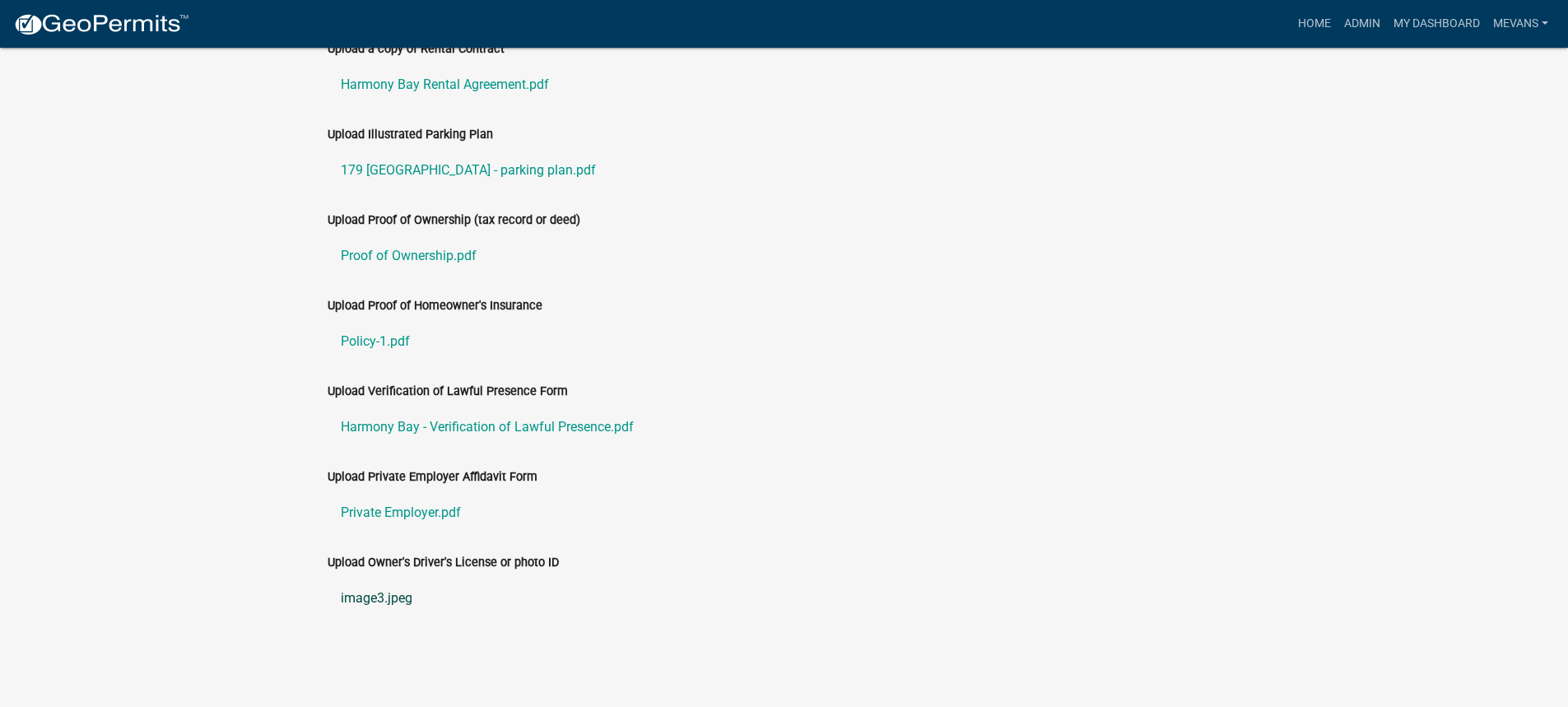
click at [377, 602] on link "image3.jpeg" at bounding box center [784, 599] width 913 height 40
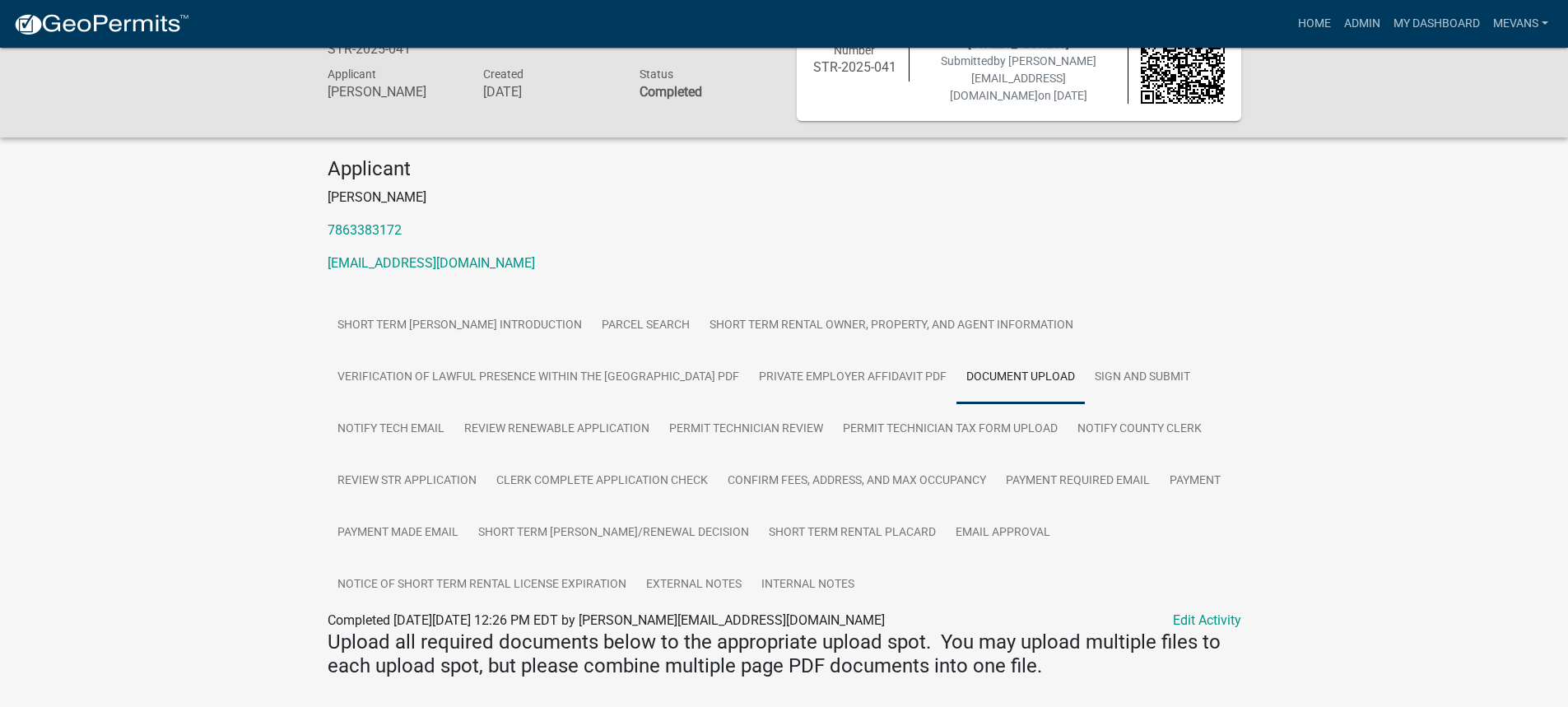
scroll to position [0, 0]
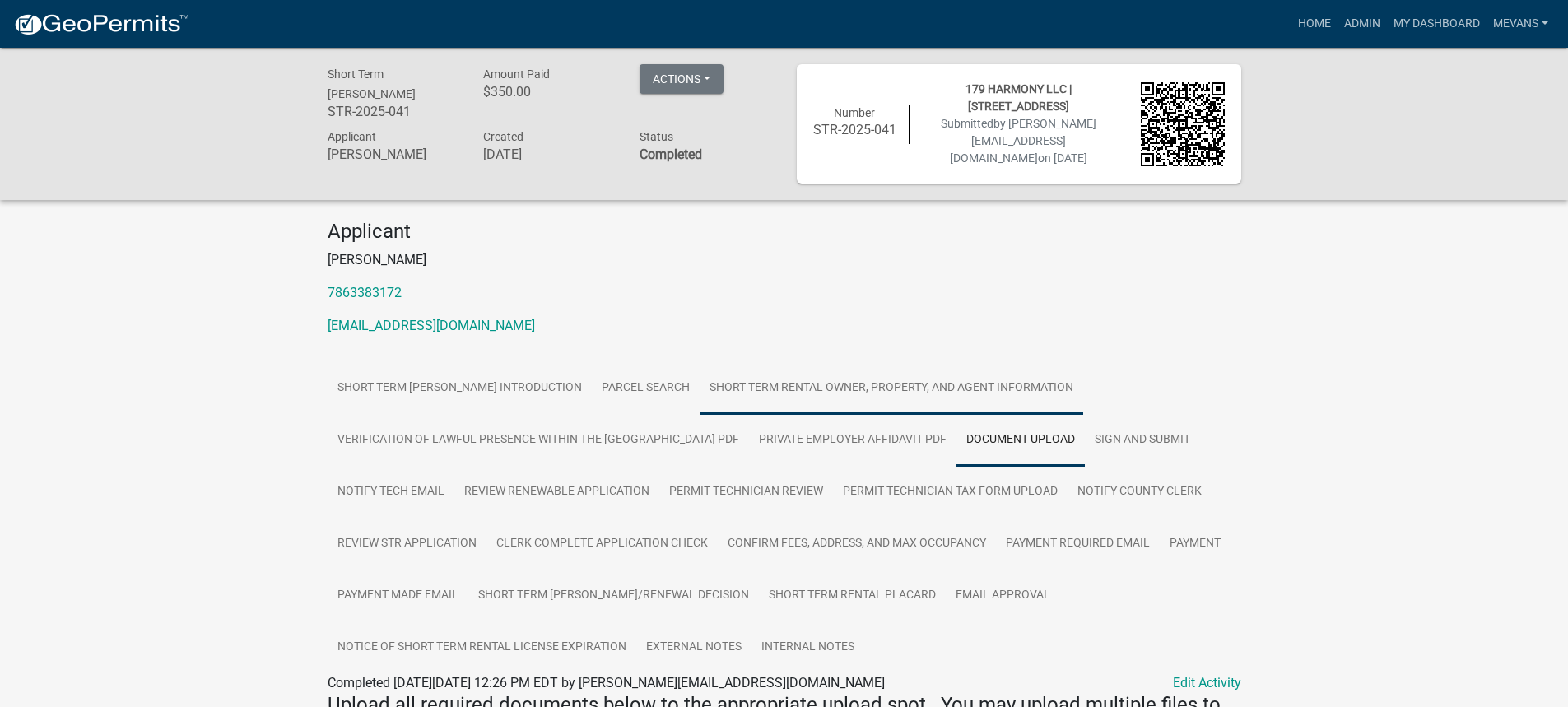
click at [958, 384] on link "Short Term Rental Owner, Property, and Agent Information" at bounding box center [891, 388] width 384 height 52
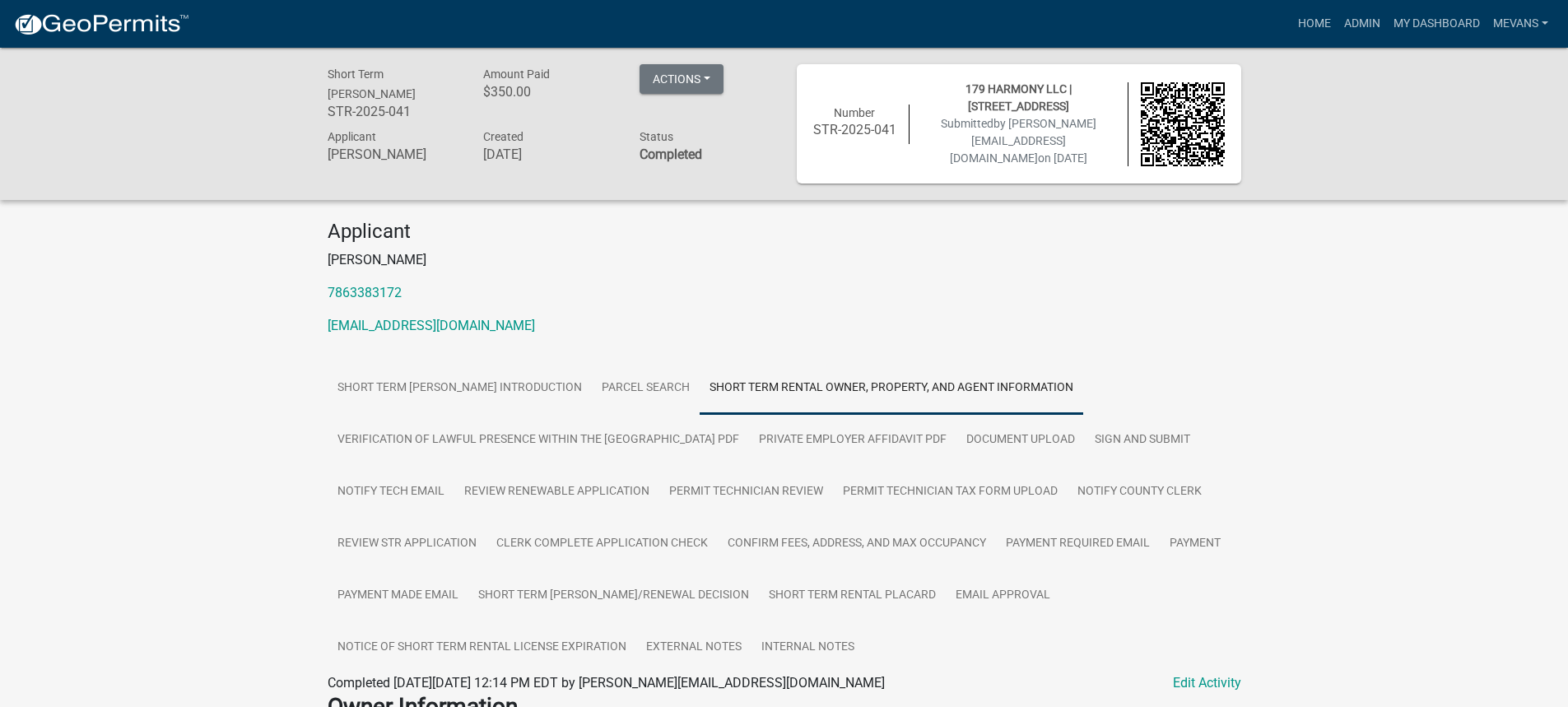
click at [799, 374] on link "Short Term Rental Owner, Property, and Agent Information" at bounding box center [891, 388] width 384 height 52
click at [790, 383] on link "Short Term Rental Owner, Property, and Agent Information" at bounding box center [891, 388] width 384 height 52
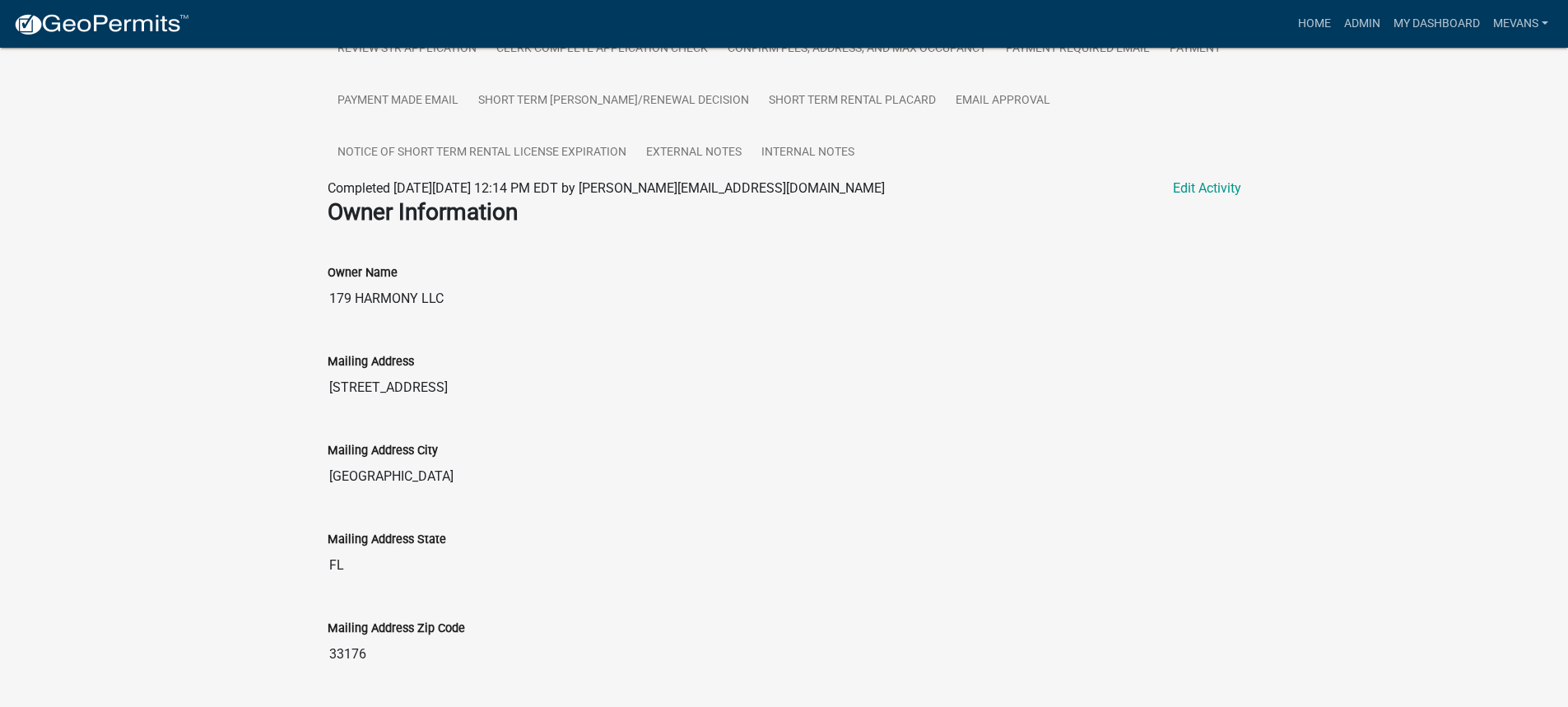
scroll to position [494, 0]
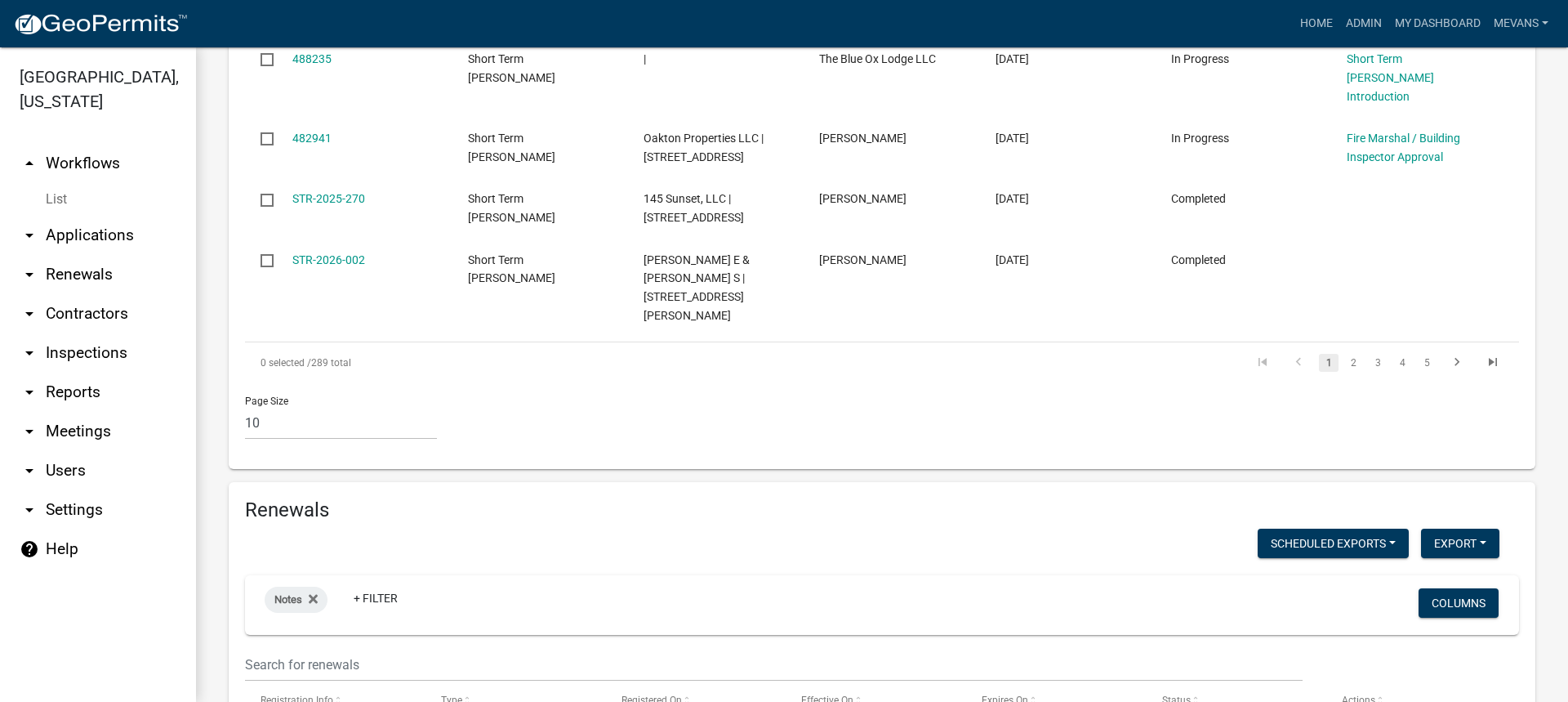
scroll to position [1378, 0]
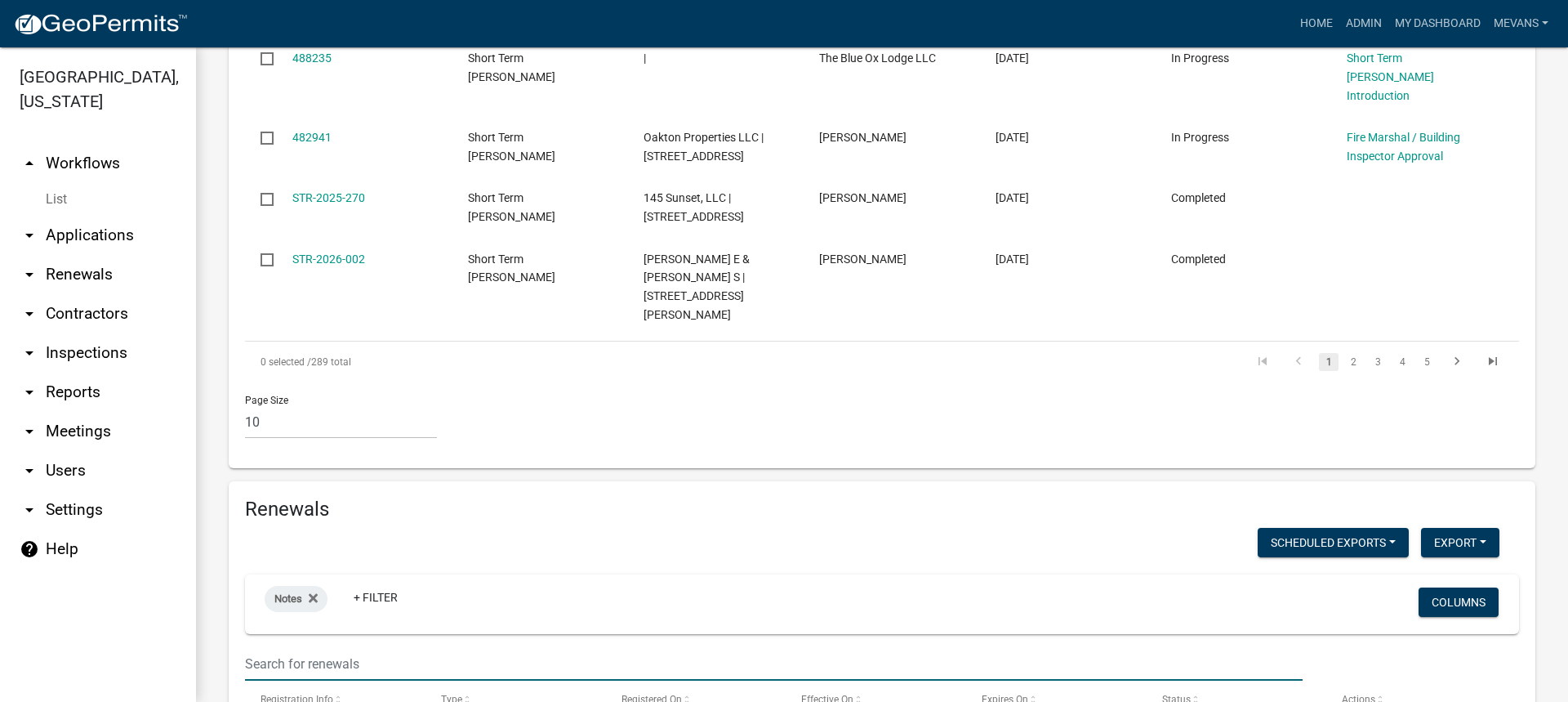
click at [304, 647] on input "text" at bounding box center [773, 664] width 1058 height 33
type input "harmony"
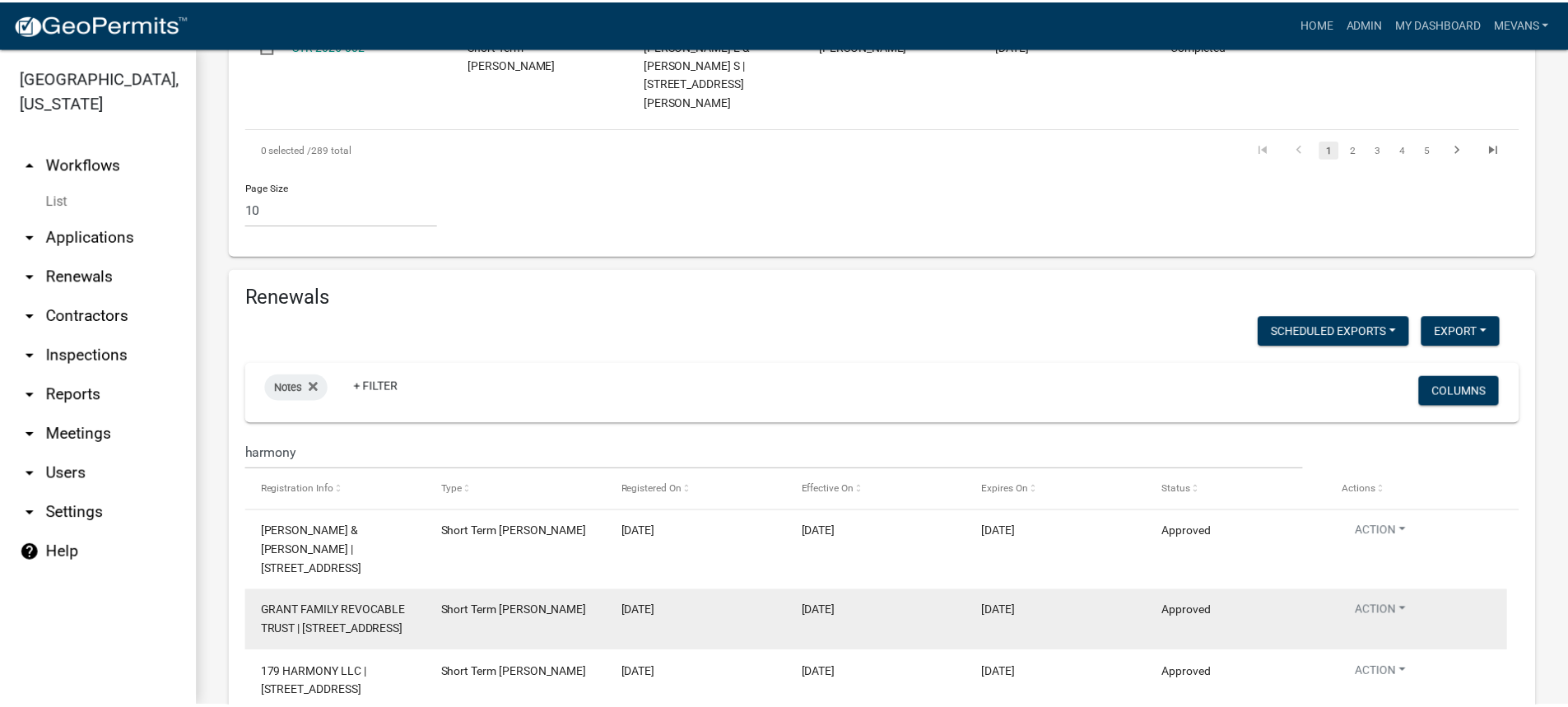
scroll to position [1632, 0]
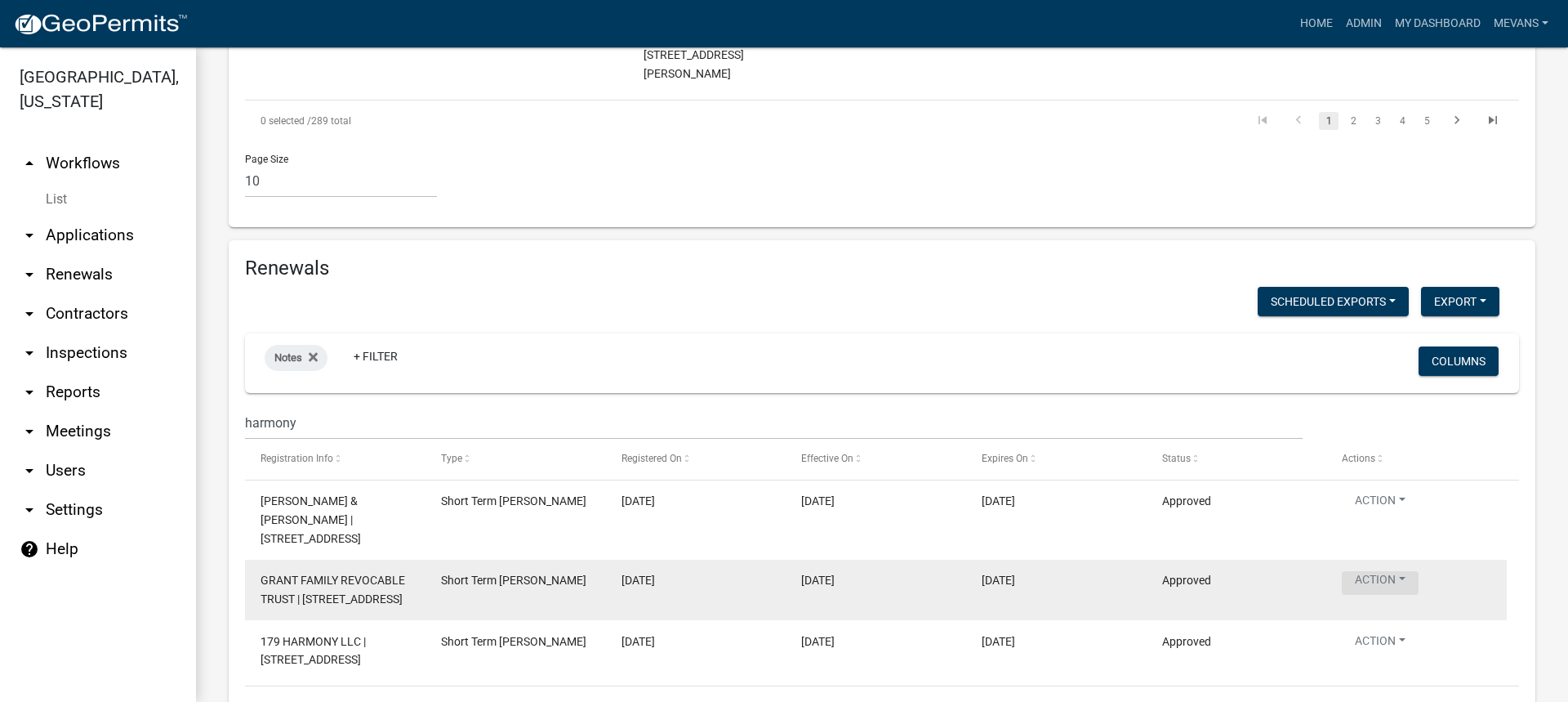
click at [1385, 571] on button "Action" at bounding box center [1380, 583] width 77 height 24
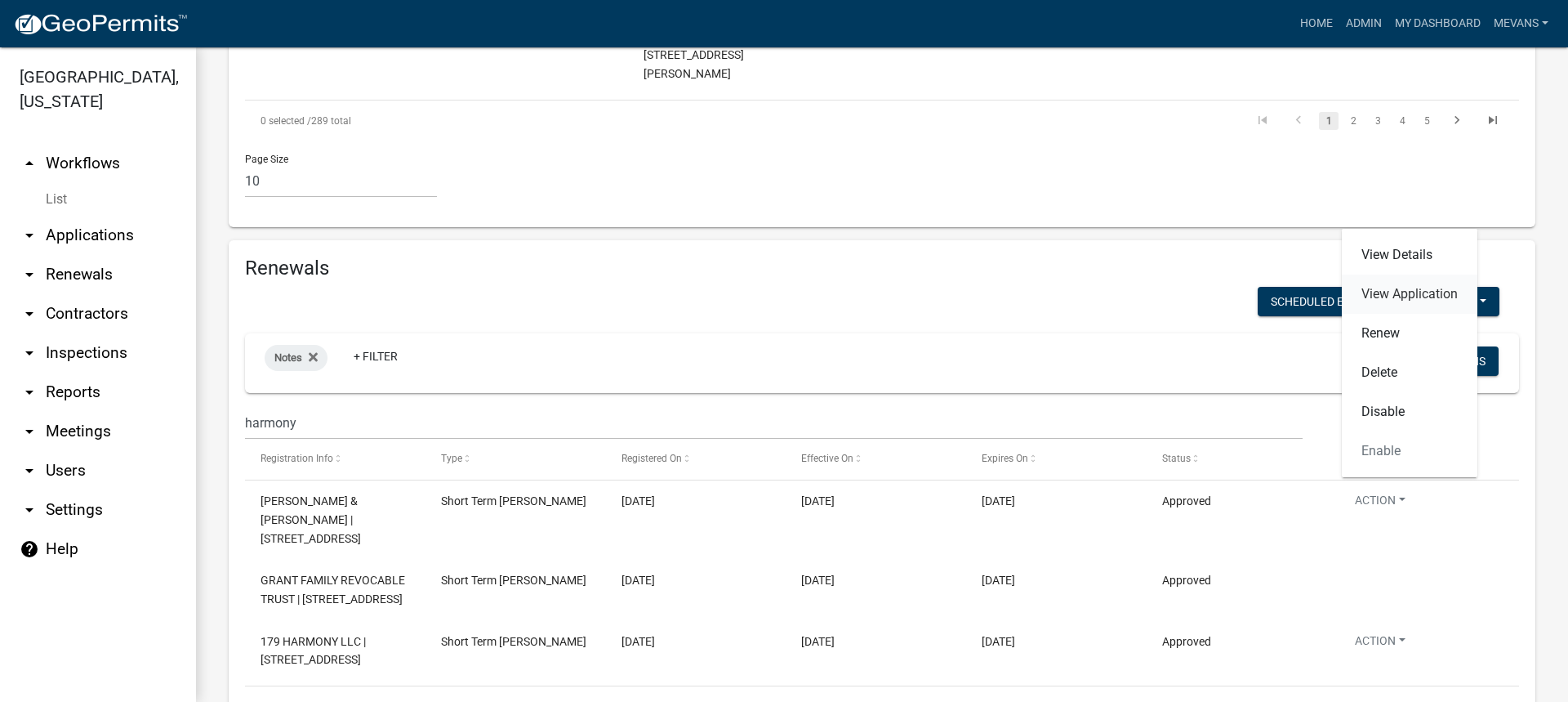
click at [1389, 288] on link "View Application" at bounding box center [1409, 295] width 136 height 39
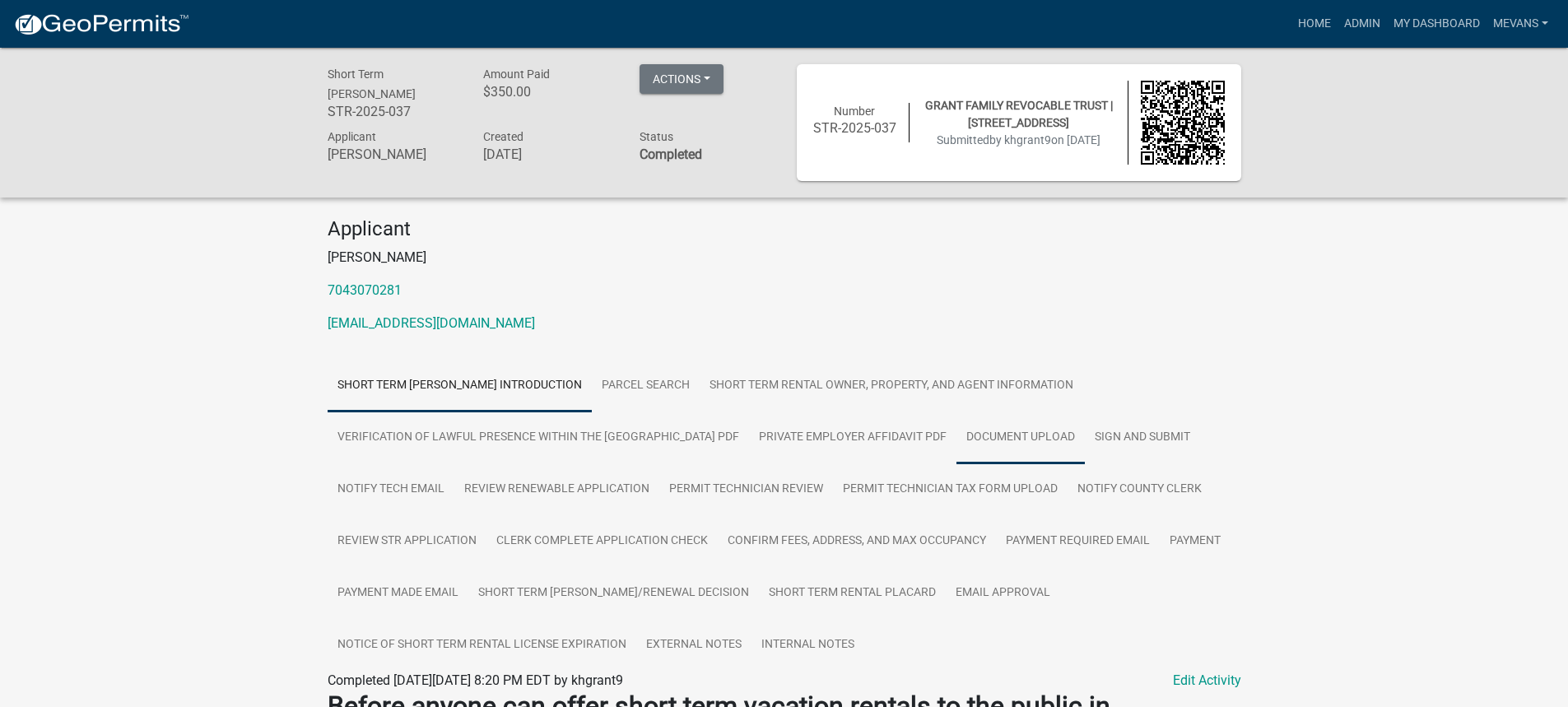
click at [1005, 422] on link "Document Upload" at bounding box center [1020, 437] width 128 height 52
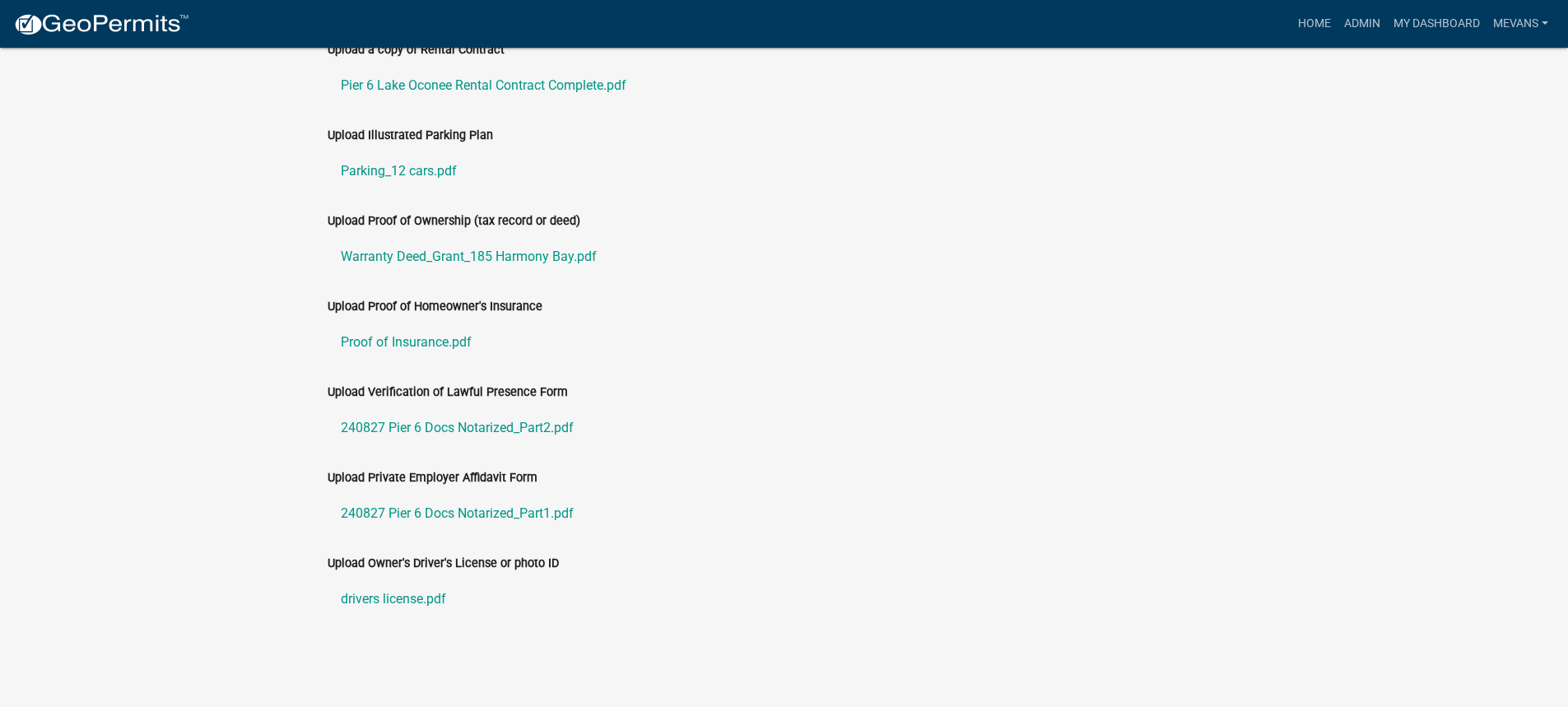
scroll to position [820, 0]
click at [384, 594] on link "drivers license.pdf" at bounding box center [784, 599] width 913 height 40
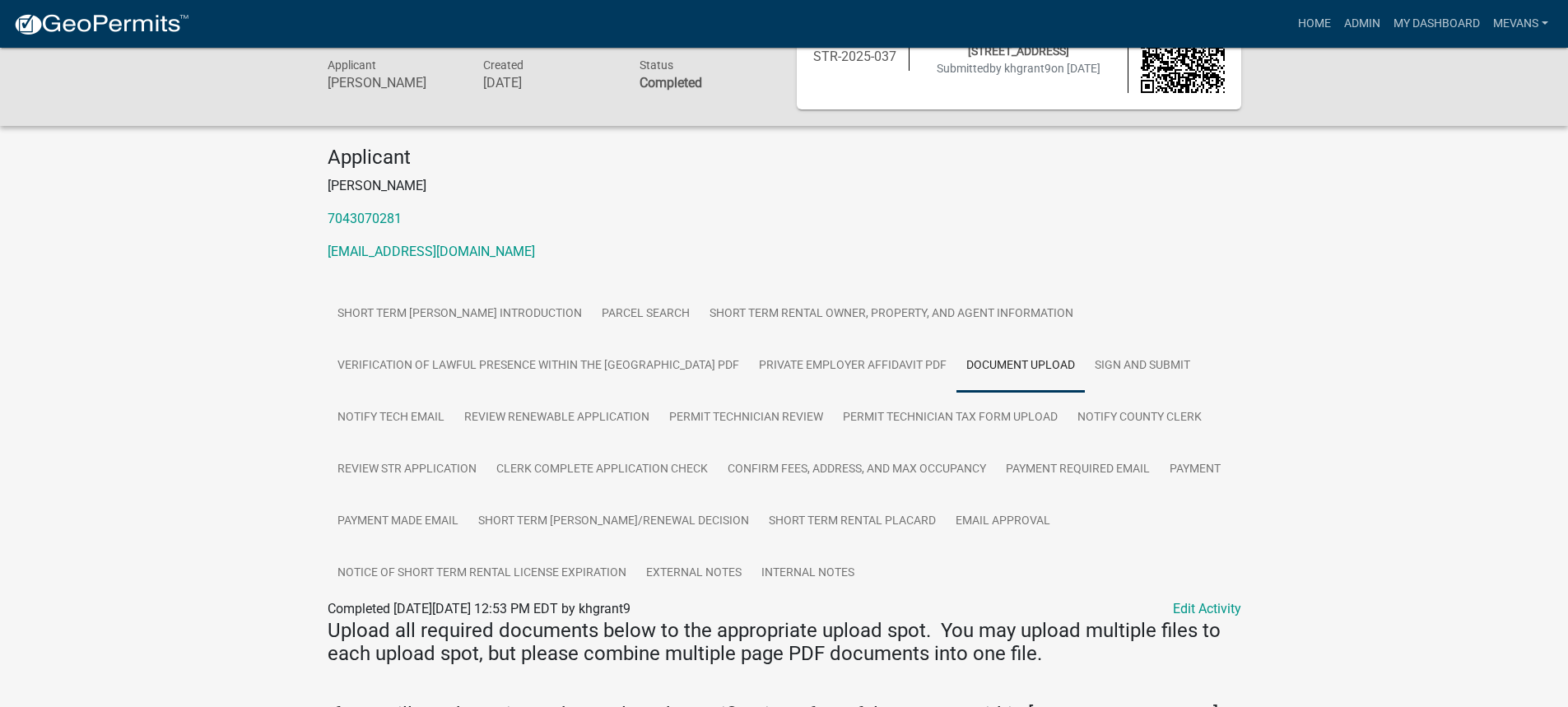
scroll to position [0, 0]
